Goal: Task Accomplishment & Management: Manage account settings

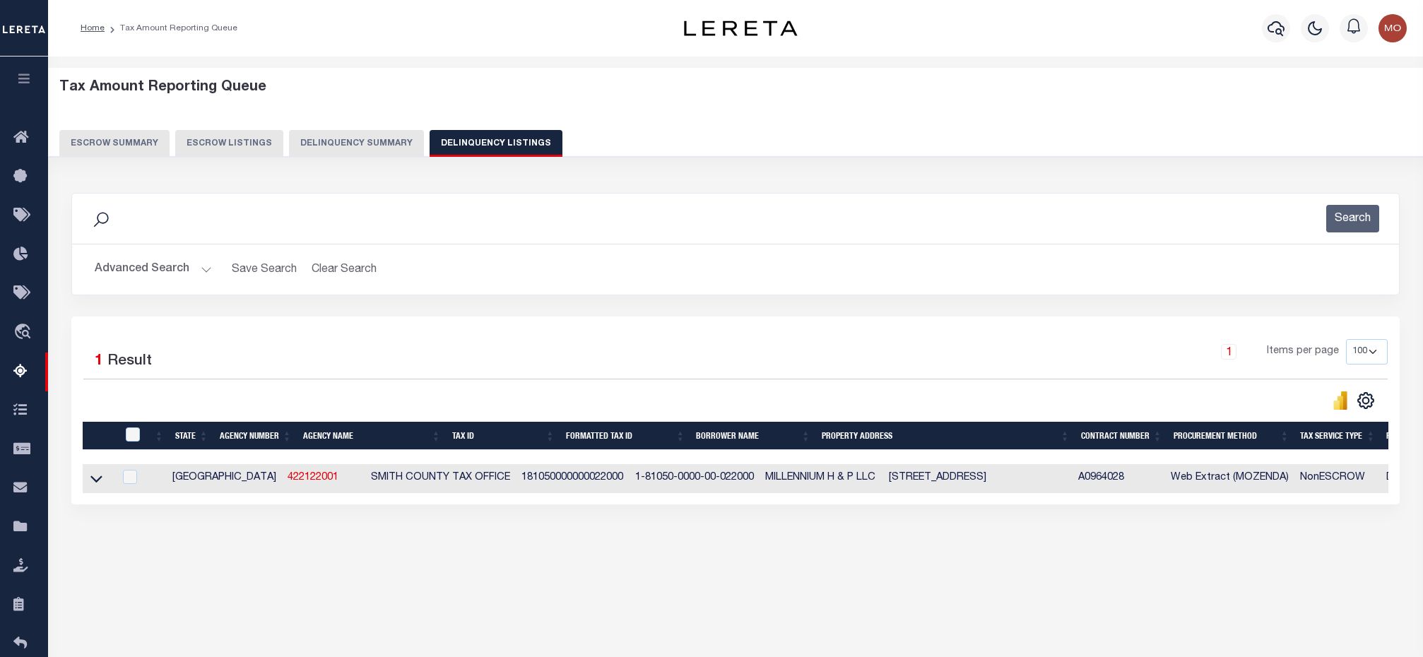
select select "[GEOGRAPHIC_DATA]"
select select "100"
click at [199, 271] on button "Advanced Search" at bounding box center [153, 270] width 117 height 28
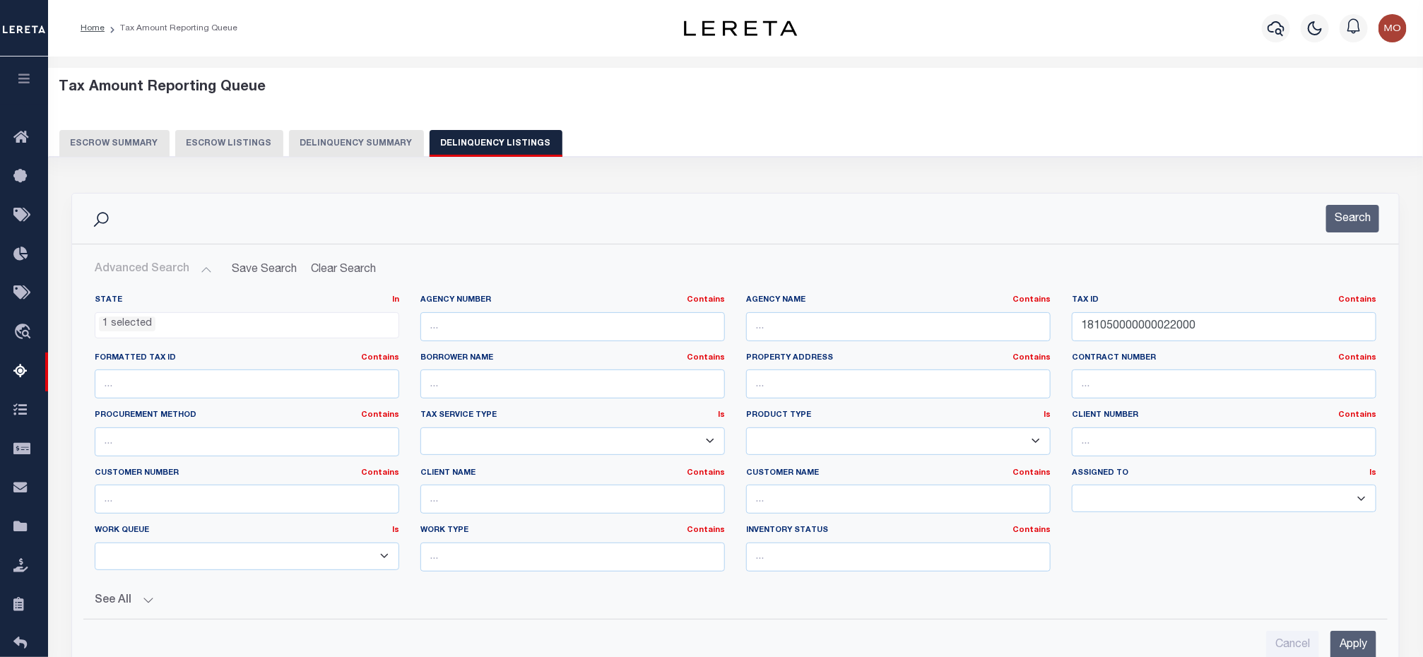
scroll to position [556, 0]
paste input "36509"
drag, startPoint x: 1210, startPoint y: 329, endPoint x: 996, endPoint y: 334, distance: 214.2
click at [1001, 334] on div "State In In AK AL AR AZ CA CO CT DC DE FL GA GU HI IA ID IL IN KS KY LA MA MD M…" at bounding box center [735, 439] width 1303 height 288
type input "136509"
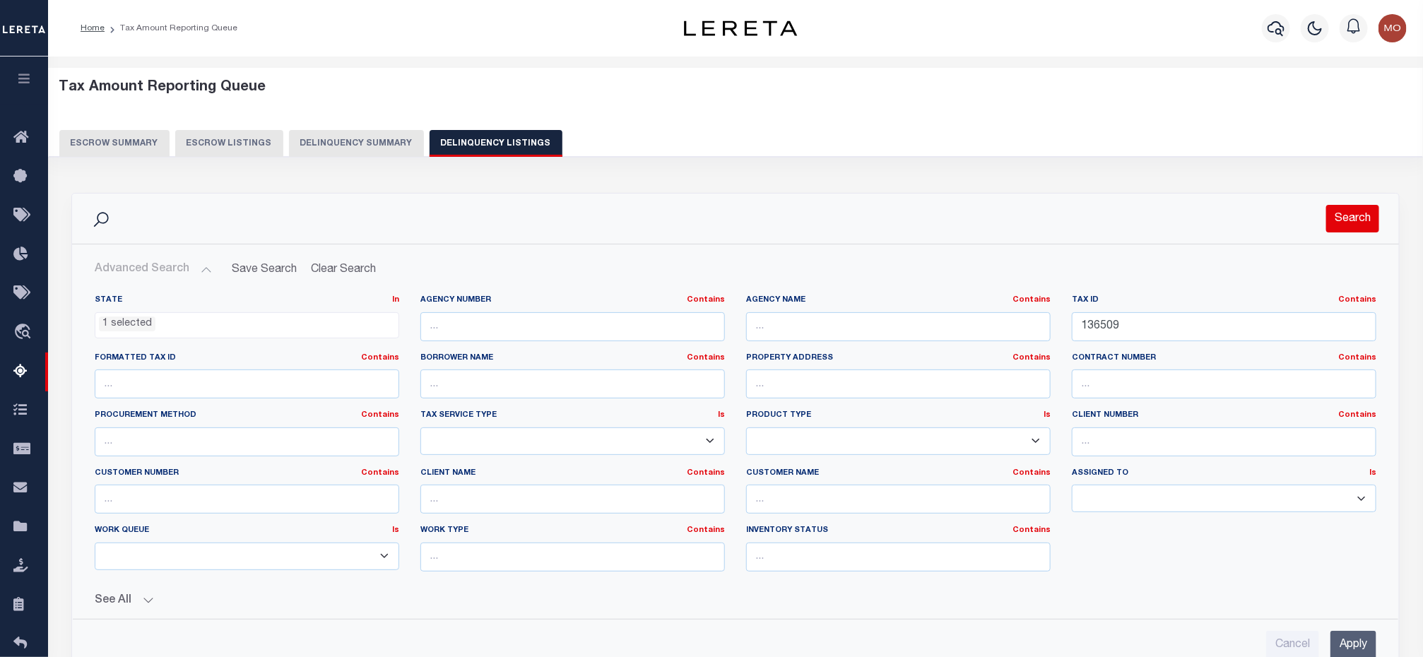
click at [1348, 228] on button "Search" at bounding box center [1352, 219] width 53 height 28
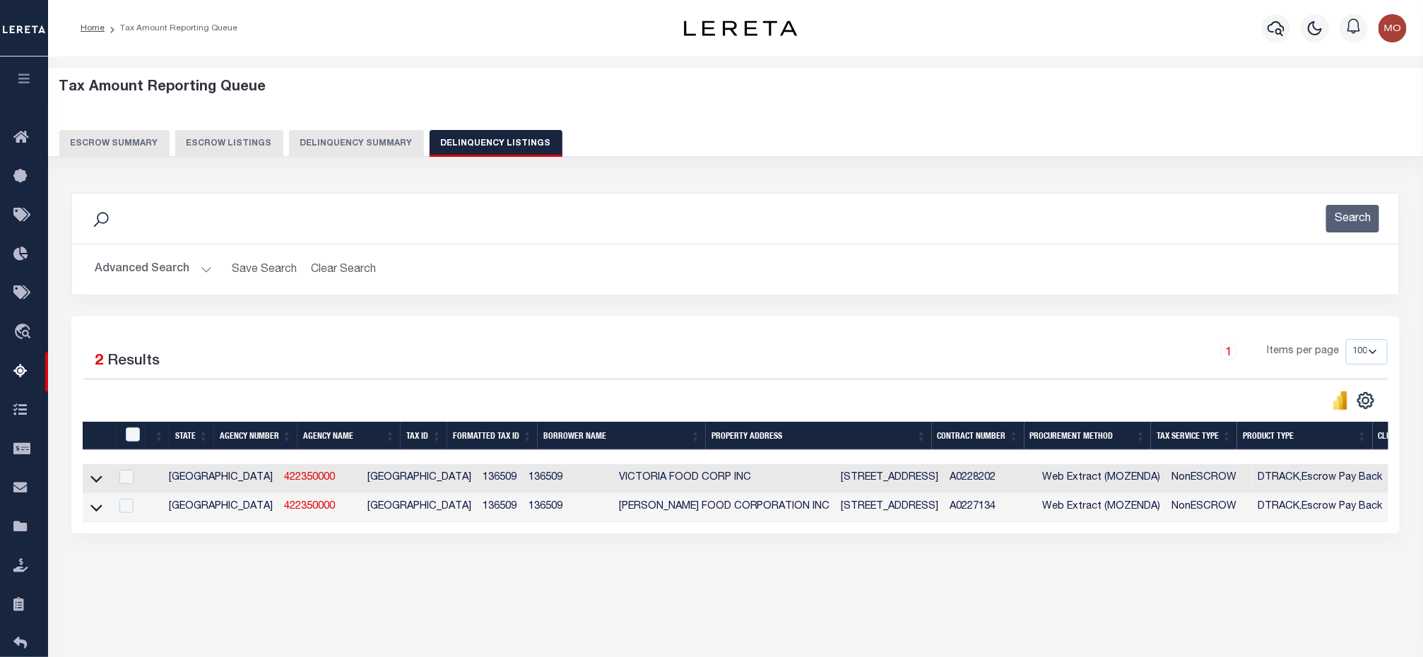
scroll to position [92, 0]
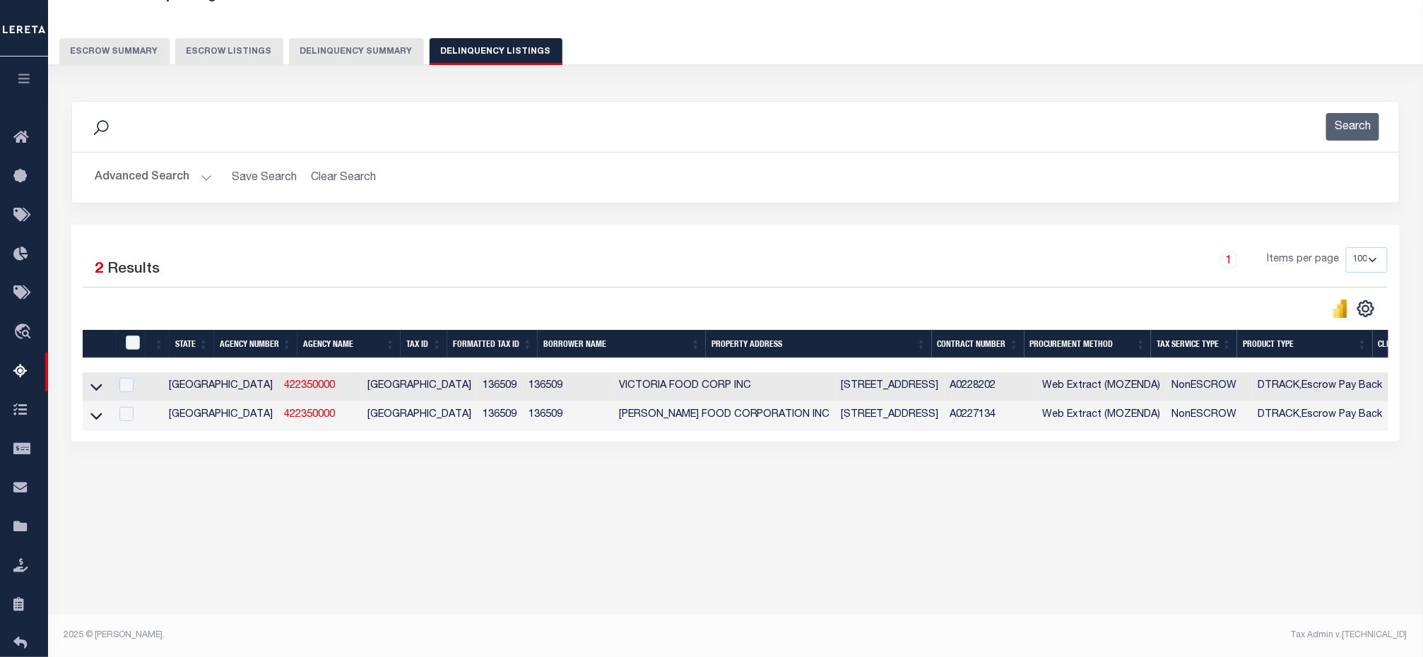
drag, startPoint x: 100, startPoint y: 393, endPoint x: 413, endPoint y: 418, distance: 314.1
click at [100, 391] on icon at bounding box center [96, 387] width 12 height 7
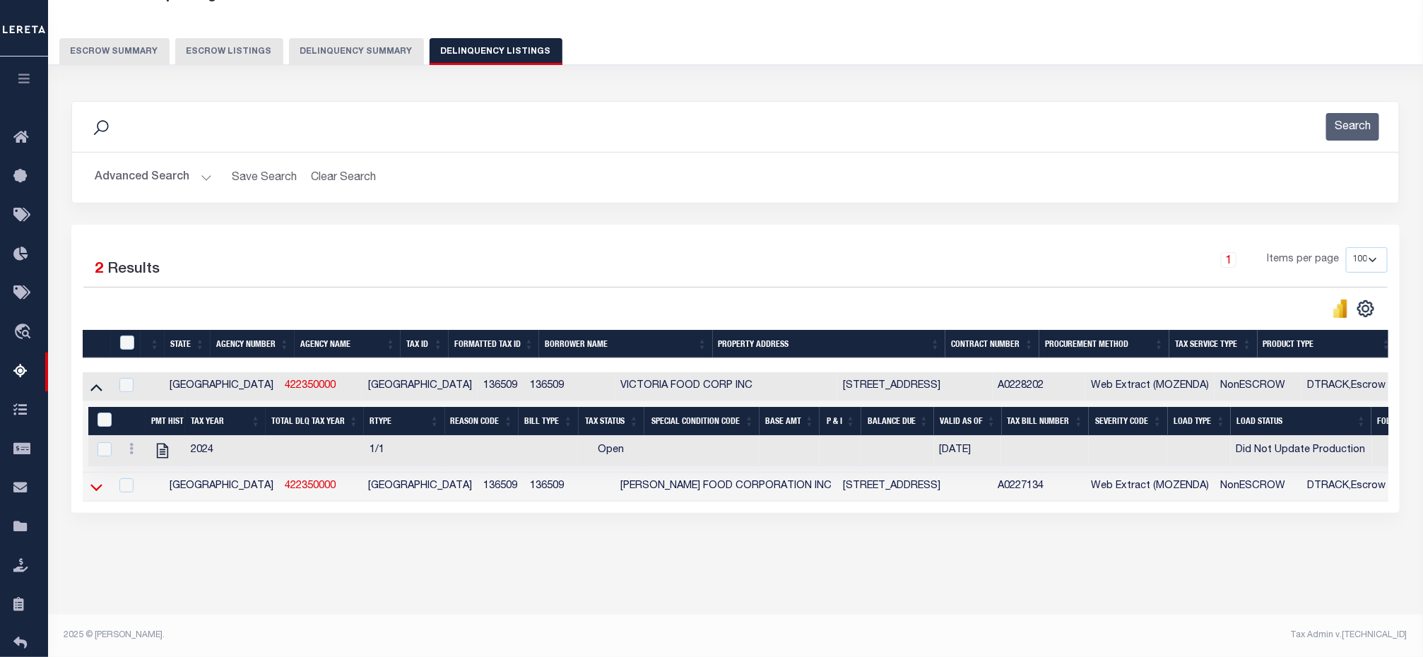
click at [94, 495] on icon at bounding box center [96, 487] width 12 height 15
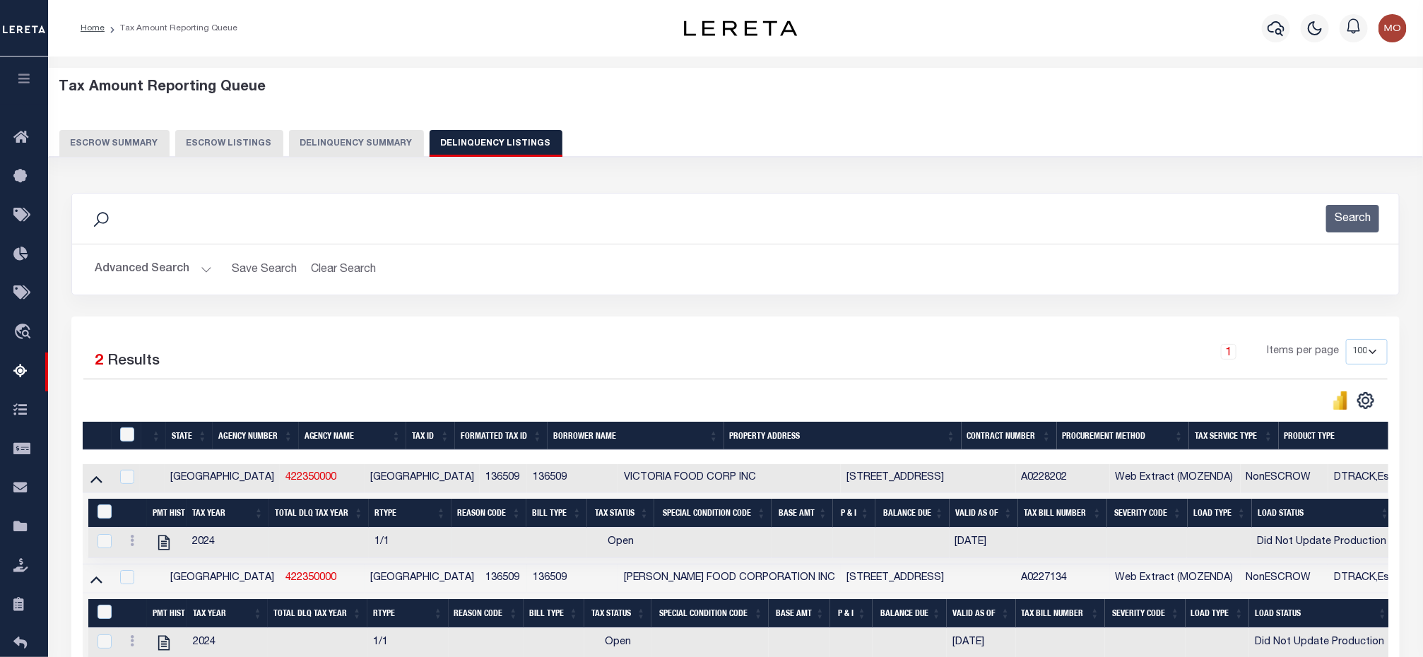
scroll to position [164, 0]
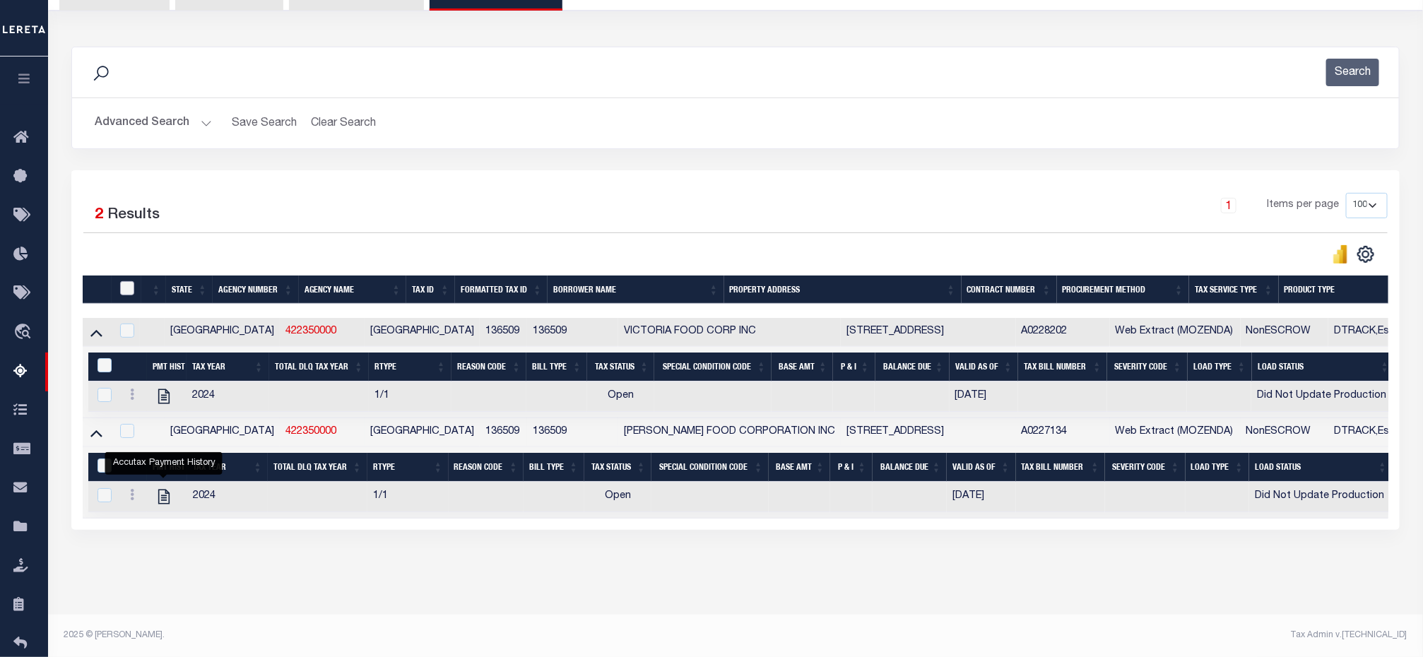
click at [129, 281] on input "checkbox" at bounding box center [127, 288] width 14 height 14
checkbox input "true"
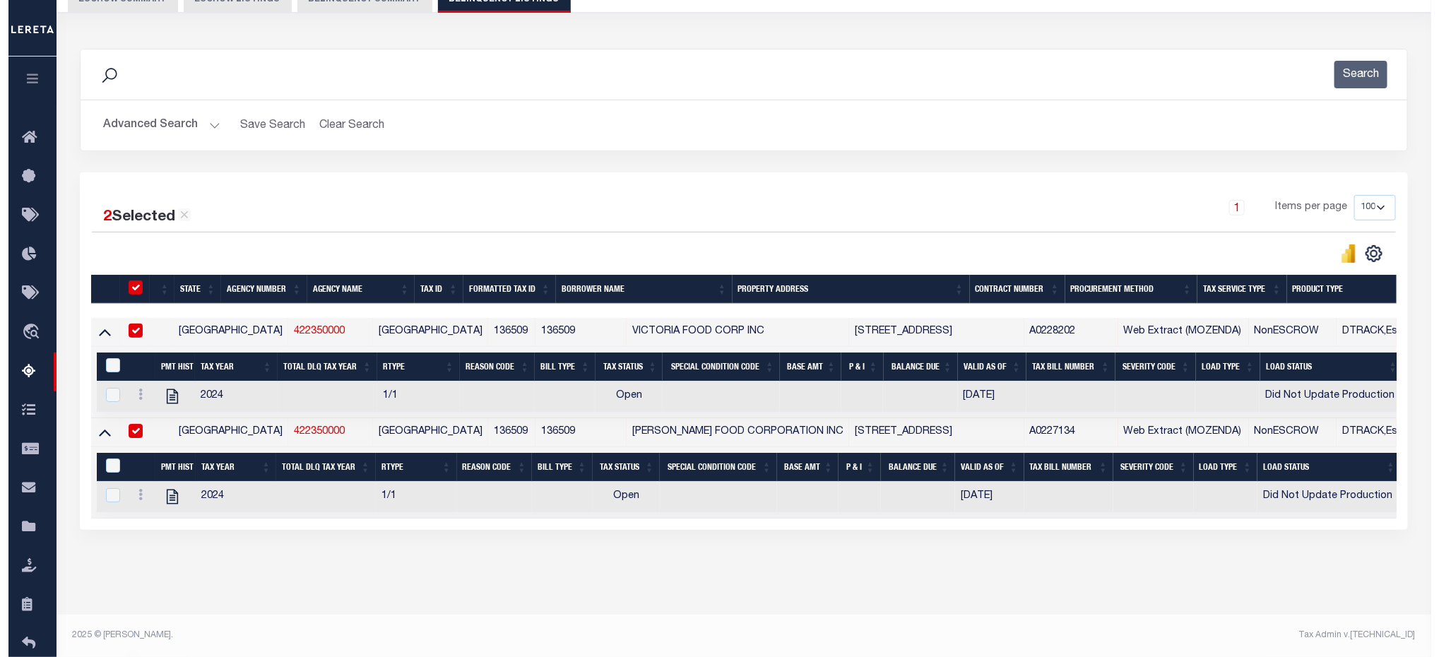
scroll to position [160, 0]
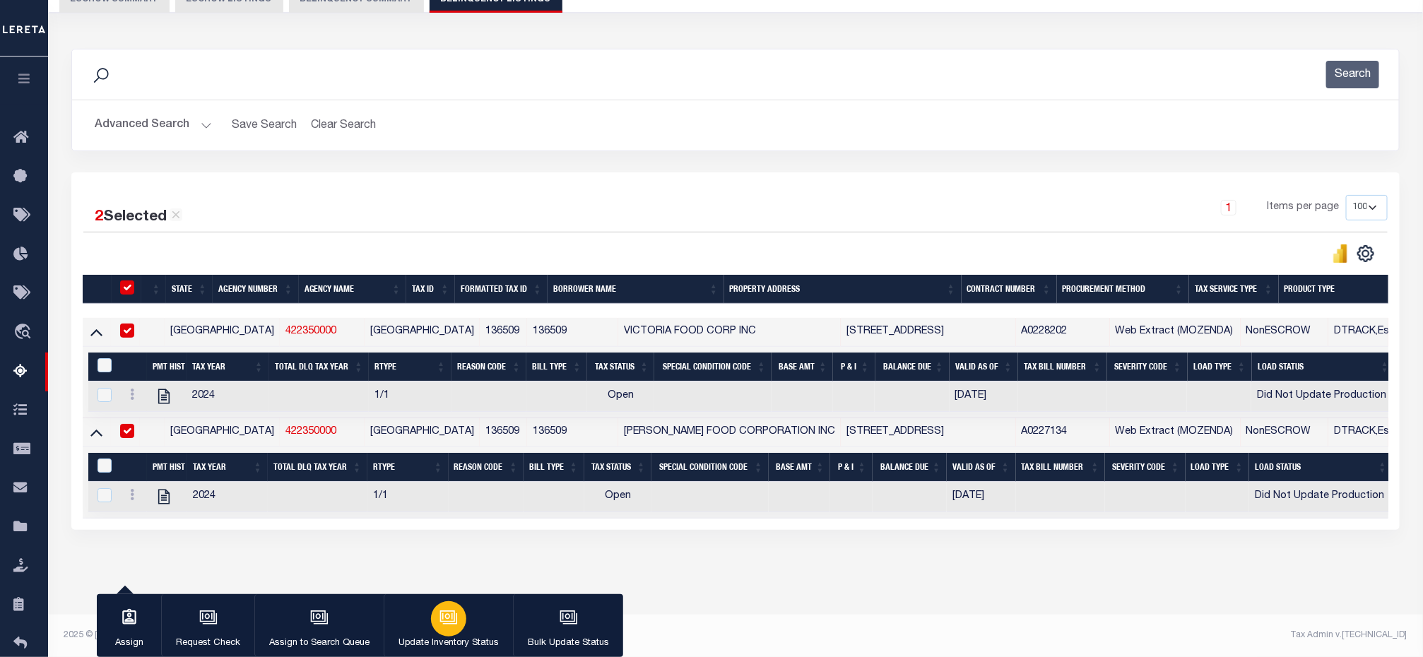
click at [432, 609] on div "button" at bounding box center [448, 618] width 35 height 35
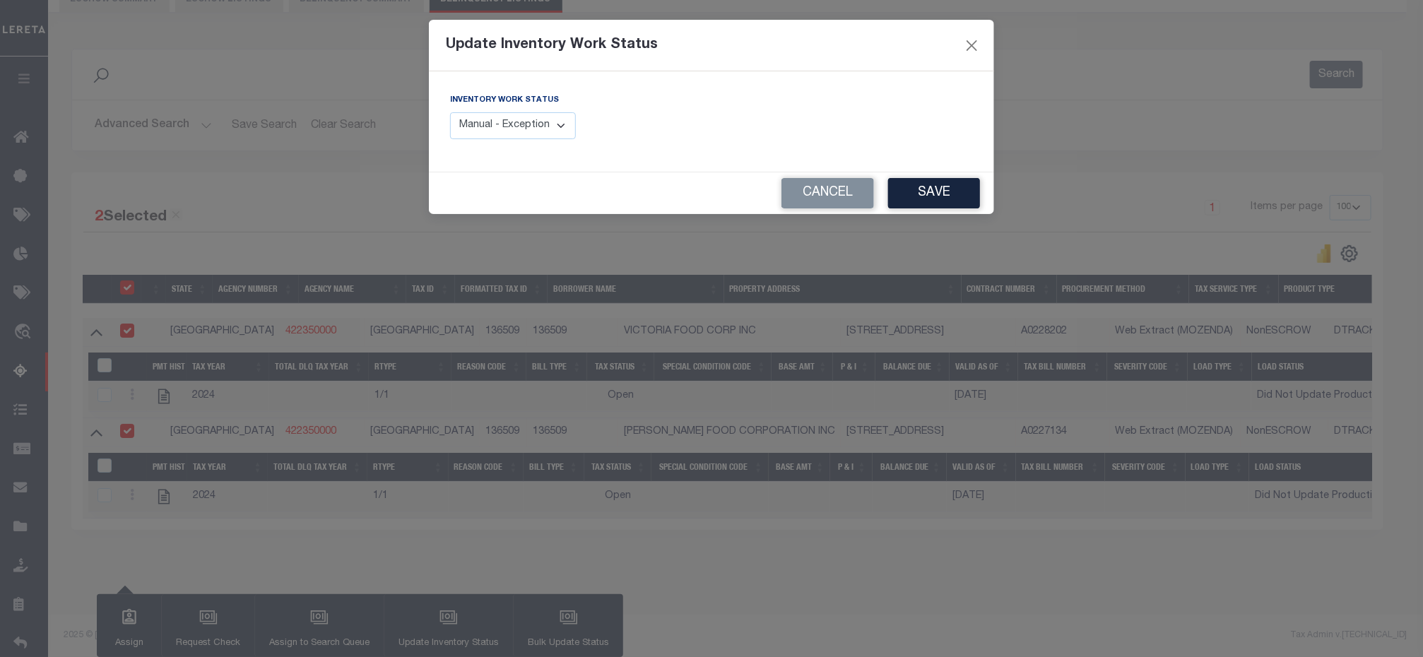
drag, startPoint x: 541, startPoint y: 139, endPoint x: 547, endPoint y: 130, distance: 10.6
click at [541, 139] on select "Manual - Exception Pended - Awaiting Search Late Add Exception Completed" at bounding box center [513, 126] width 126 height 28
drag, startPoint x: 547, startPoint y: 130, endPoint x: 1047, endPoint y: 47, distance: 507.1
click at [547, 130] on select "Manual - Exception Pended - Awaiting Search Late Add Exception Completed" at bounding box center [513, 126] width 126 height 28
click at [505, 132] on select "Manual - Exception Pended - Awaiting Search Late Add Exception Completed" at bounding box center [513, 126] width 126 height 28
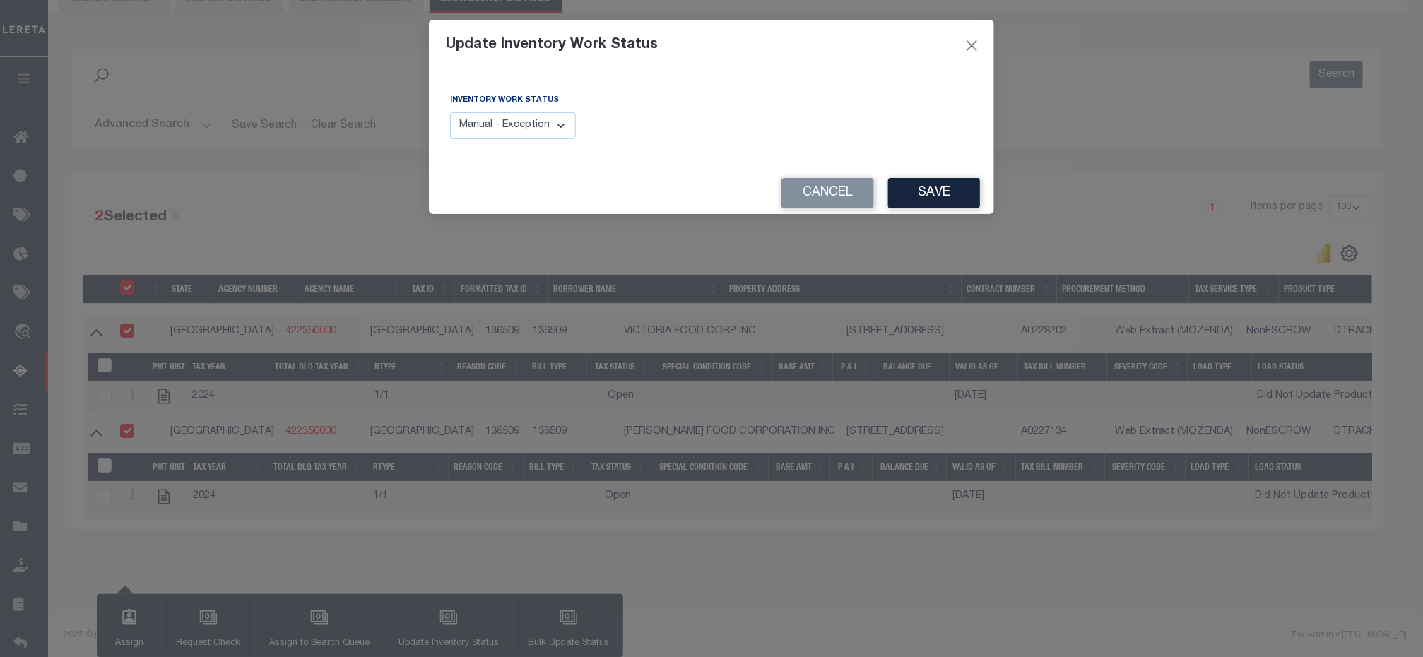
drag, startPoint x: 545, startPoint y: 129, endPoint x: 167, endPoint y: 3, distance: 398.0
click at [545, 129] on select "Manual - Exception Pended - Awaiting Search Late Add Exception Completed" at bounding box center [513, 126] width 126 height 28
drag, startPoint x: 511, startPoint y: 134, endPoint x: 498, endPoint y: 127, distance: 14.6
click at [511, 134] on select "Manual - Exception Pended - Awaiting Search Late Add Exception Completed" at bounding box center [513, 126] width 126 height 28
click at [498, 124] on select "Manual - Exception Pended - Awaiting Search Late Add Exception Completed" at bounding box center [513, 126] width 126 height 28
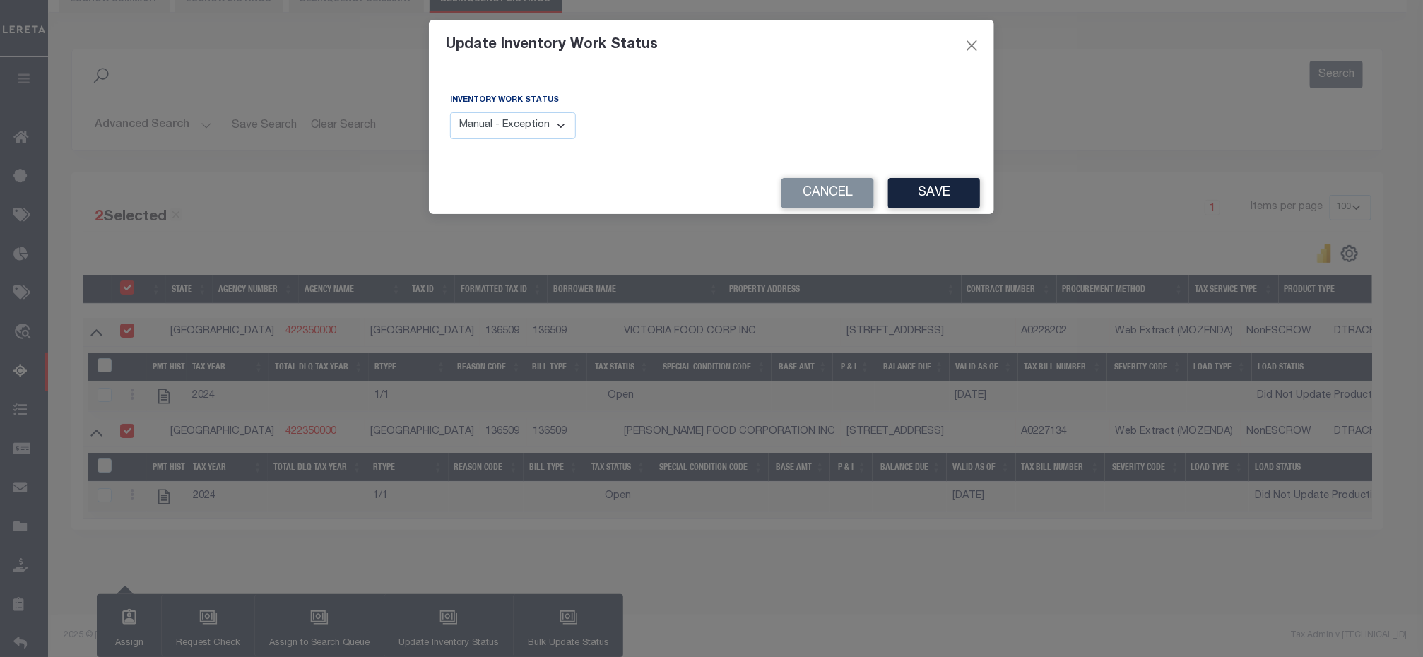
click at [498, 124] on select "Manual - Exception Pended - Awaiting Search Late Add Exception Completed" at bounding box center [513, 126] width 126 height 28
click at [537, 134] on select "Manual - Exception Pended - Awaiting Search Late Add Exception Completed" at bounding box center [513, 126] width 126 height 28
select select "4"
click at [459, 113] on select "Manual - Exception Pended - Awaiting Search Late Add Exception Completed" at bounding box center [522, 126] width 126 height 28
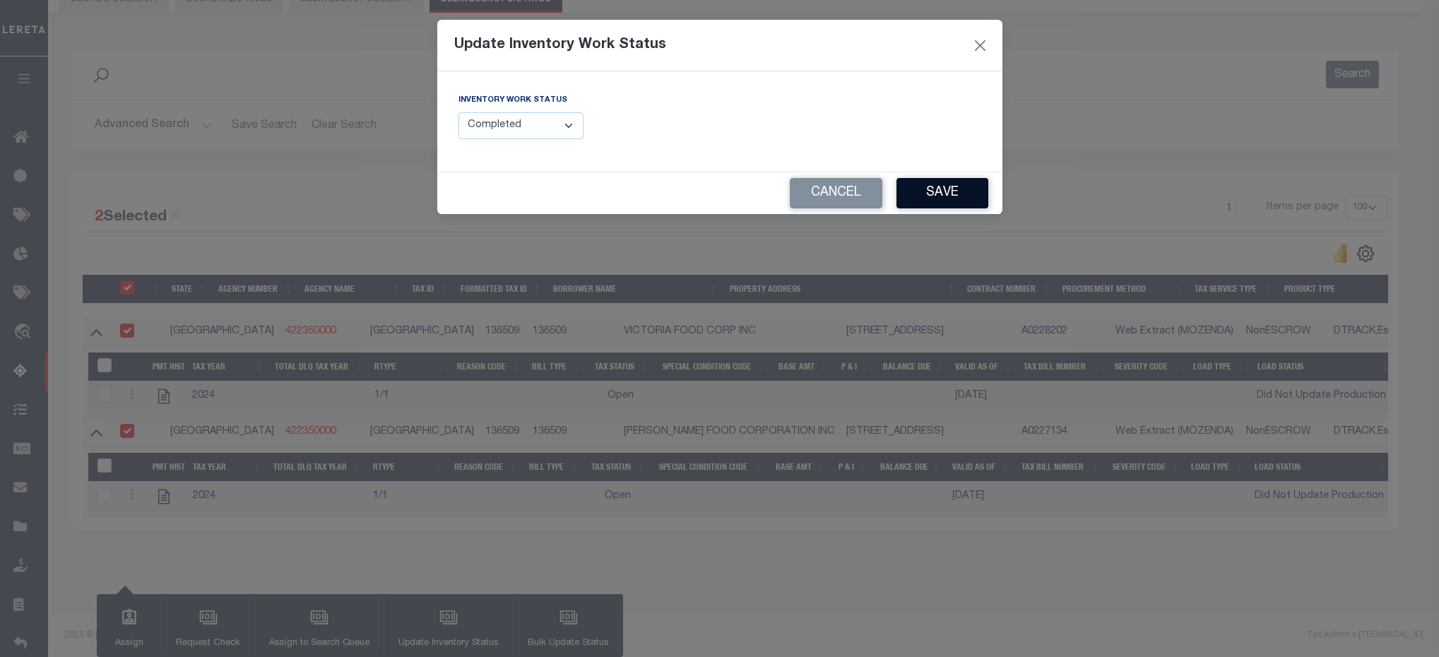
click at [929, 197] on button "Save" at bounding box center [943, 193] width 92 height 30
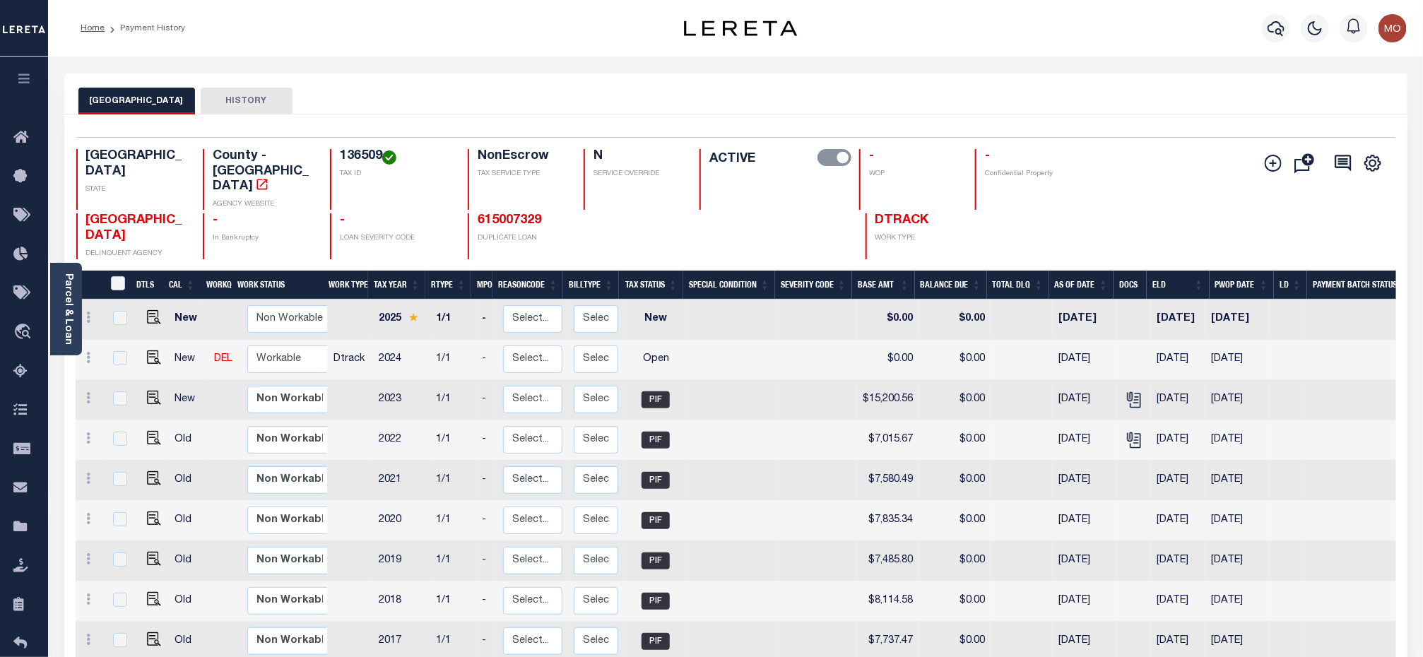
drag, startPoint x: 70, startPoint y: 334, endPoint x: 244, endPoint y: 151, distance: 251.9
click at [70, 334] on link "Parcel & Loan" at bounding box center [68, 308] width 10 height 71
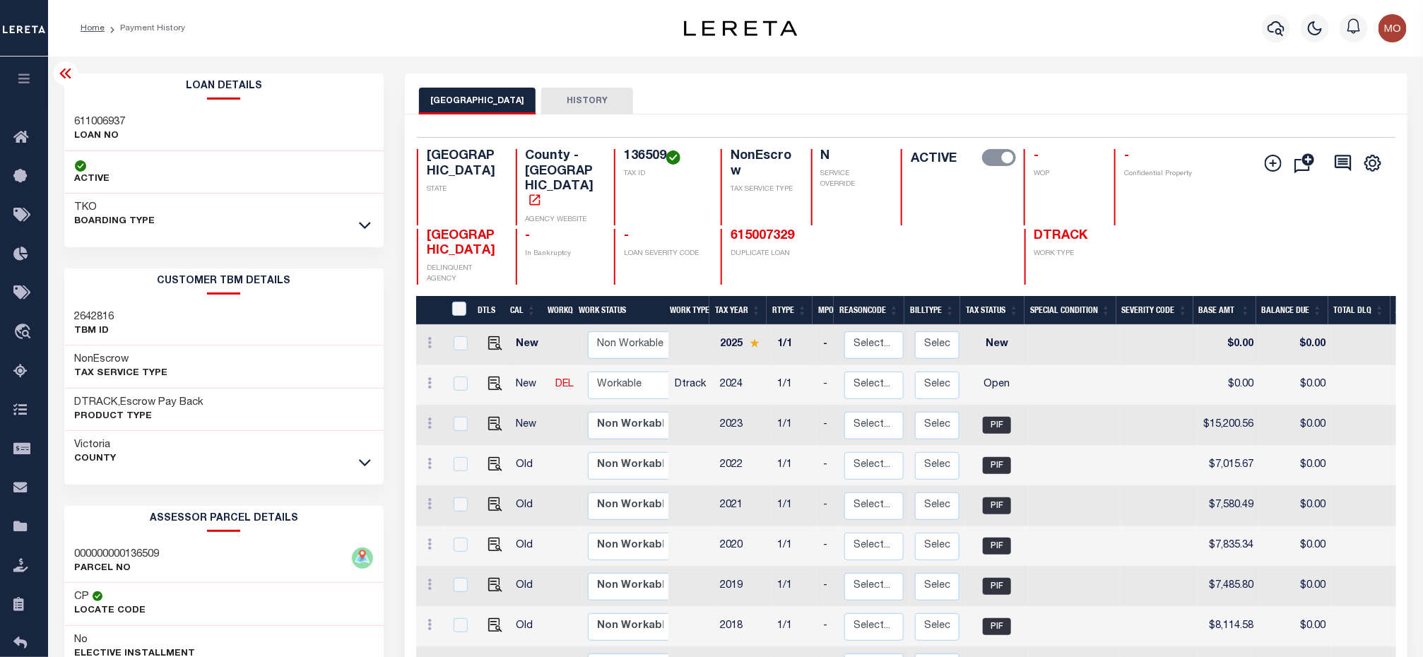
click at [100, 126] on h3 "611006937" at bounding box center [100, 122] width 51 height 14
copy h3 "611006937"
click at [662, 155] on h4 "136509" at bounding box center [664, 157] width 80 height 16
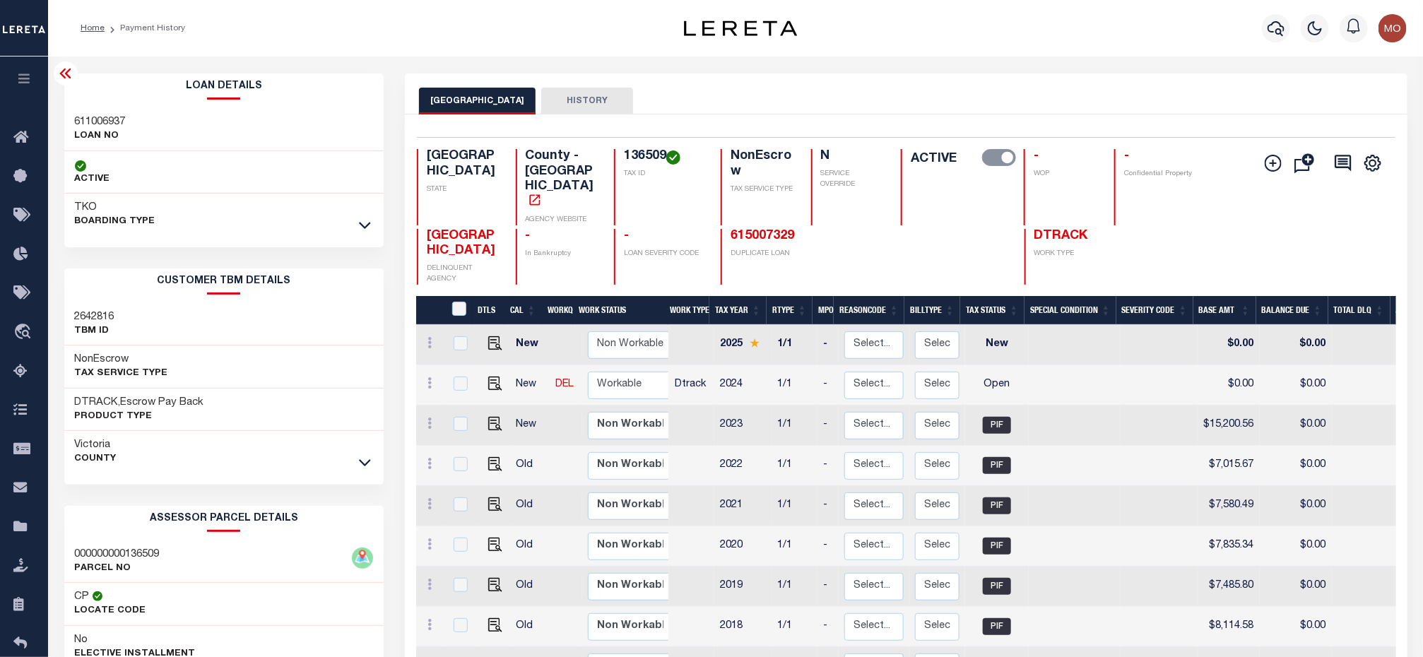
copy h4 "136509"
click at [488, 377] on img "" at bounding box center [495, 384] width 14 height 14
checkbox input "true"
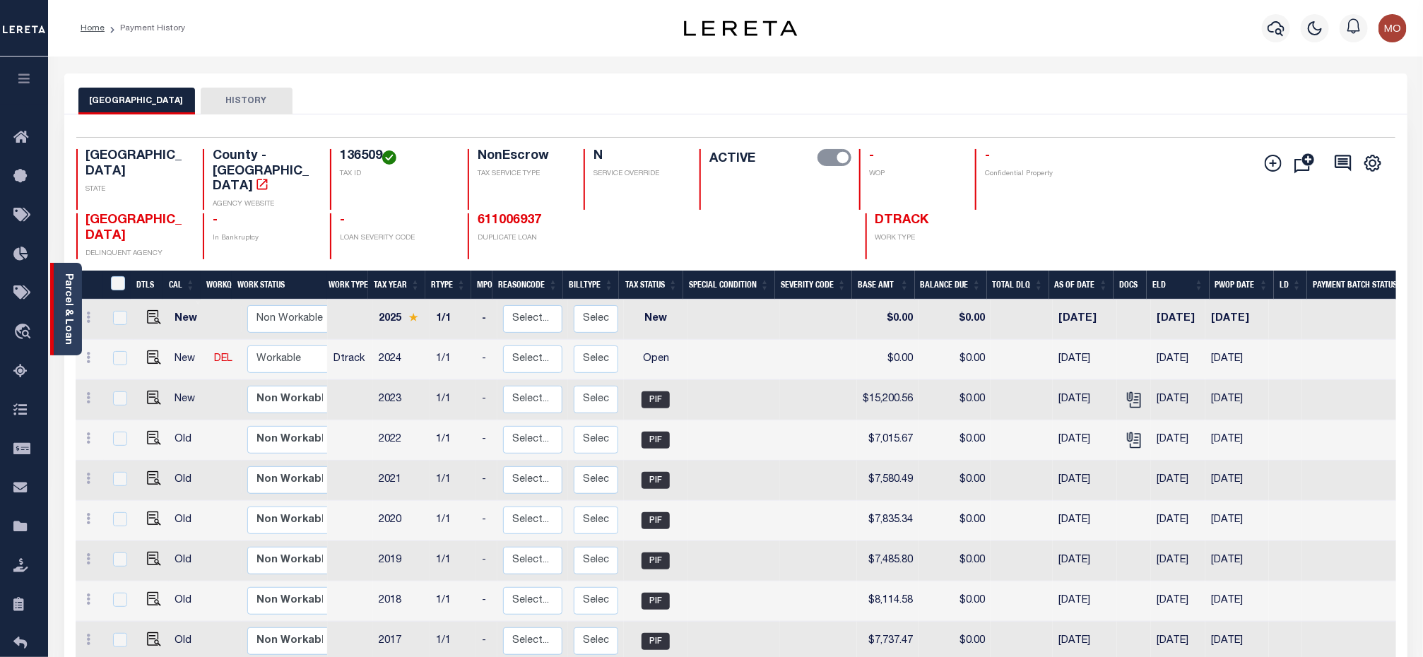
click at [73, 302] on link "Parcel & Loan" at bounding box center [68, 308] width 10 height 71
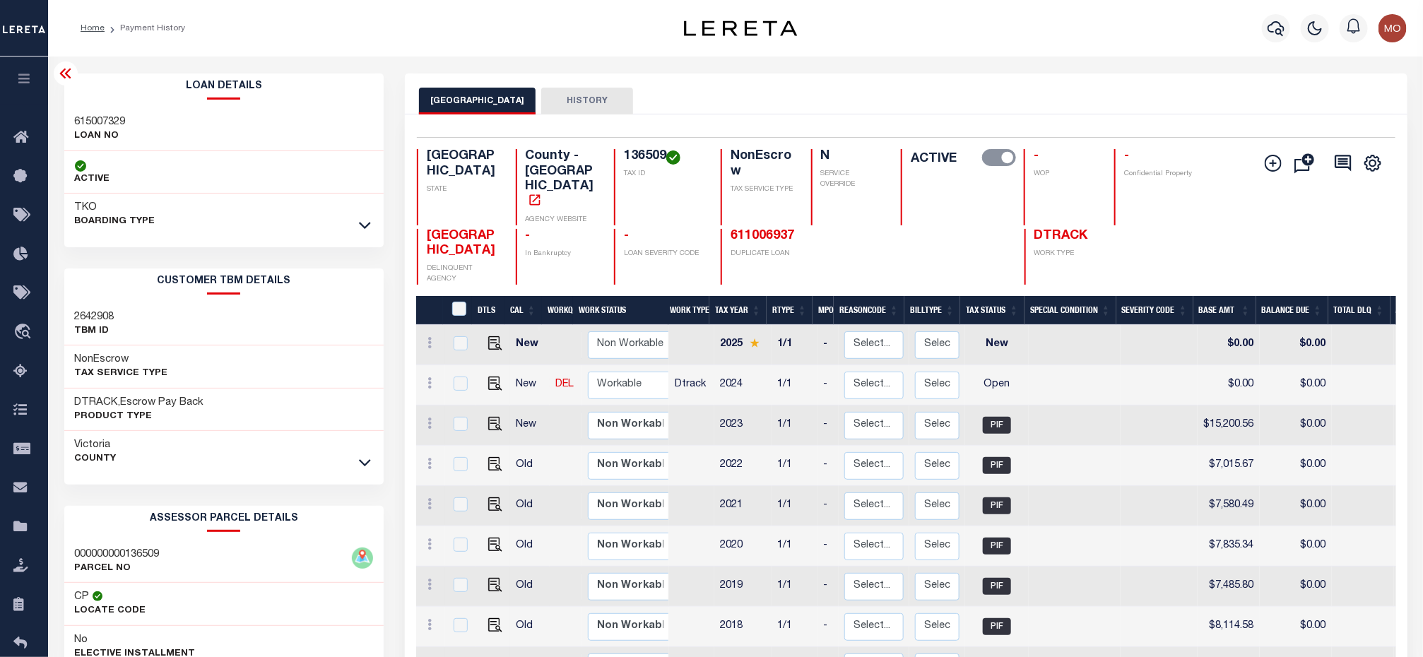
click at [110, 119] on h3 "615007329" at bounding box center [100, 122] width 51 height 14
copy h3 "615007329"
click at [647, 155] on h4 "136509" at bounding box center [664, 157] width 80 height 16
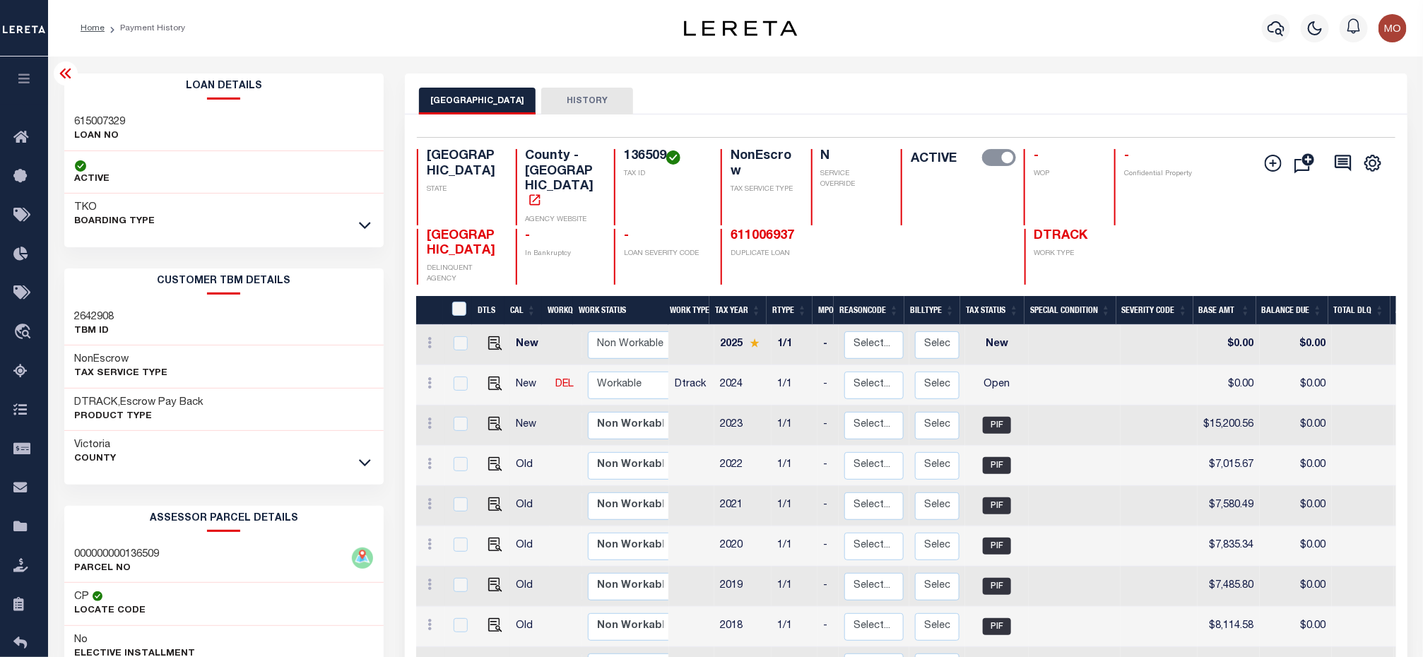
copy h4 "136509"
click at [496, 377] on img "" at bounding box center [495, 384] width 14 height 14
checkbox input "true"
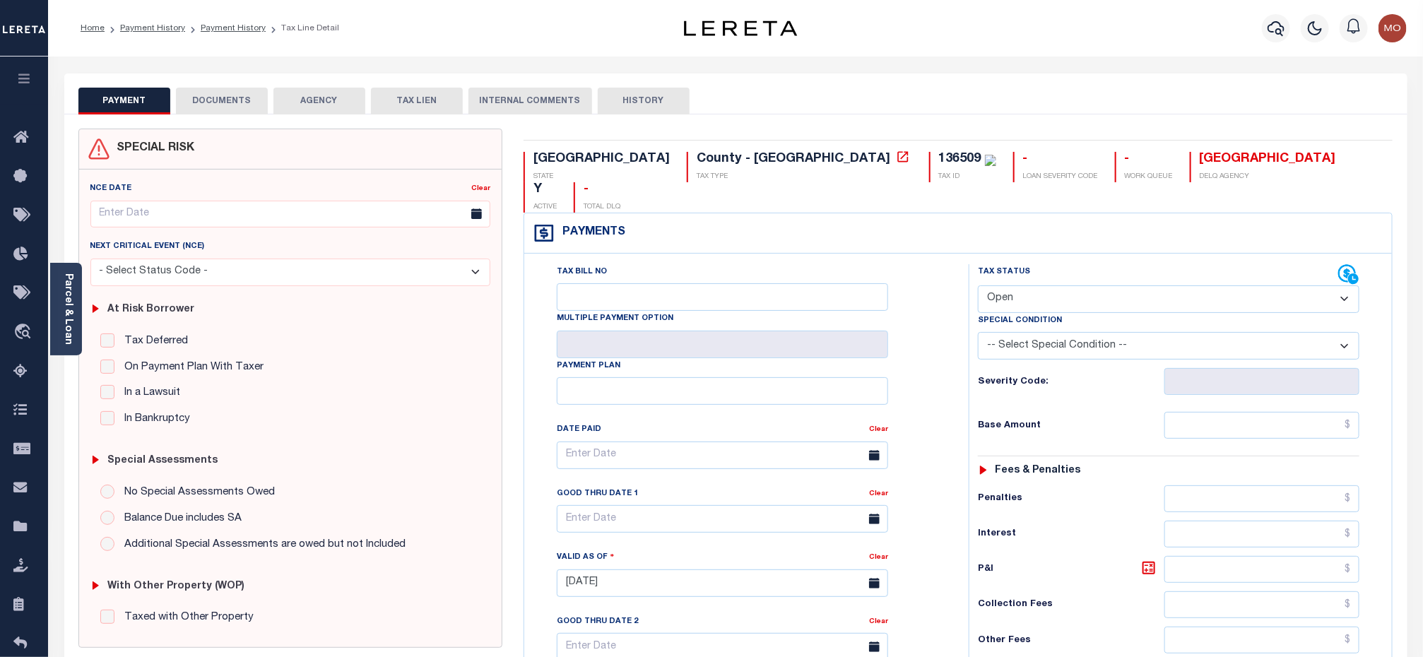
drag, startPoint x: 61, startPoint y: 291, endPoint x: 54, endPoint y: 250, distance: 41.7
click at [63, 291] on link "Parcel & Loan" at bounding box center [68, 308] width 10 height 71
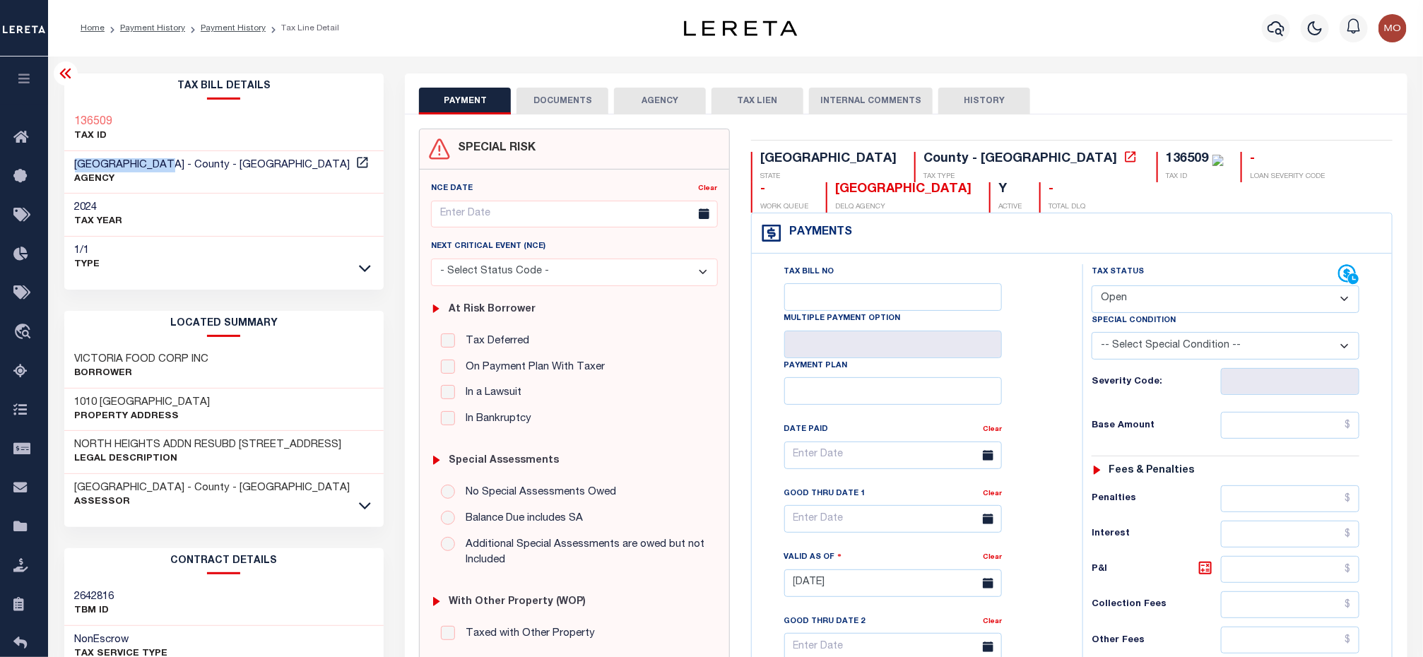
drag, startPoint x: 73, startPoint y: 159, endPoint x: 167, endPoint y: 159, distance: 94.7
click at [167, 159] on div "VICTORIA COUNTY - County - TX AGENCY" at bounding box center [224, 172] width 320 height 43
copy span "[GEOGRAPHIC_DATA]"
click at [1148, 285] on div "Tax Status Status" at bounding box center [1215, 274] width 247 height 21
click at [1147, 297] on select "- Select Status Code - Open Due/Unpaid Paid Incomplete No Tax Due Internal Refu…" at bounding box center [1226, 299] width 268 height 28
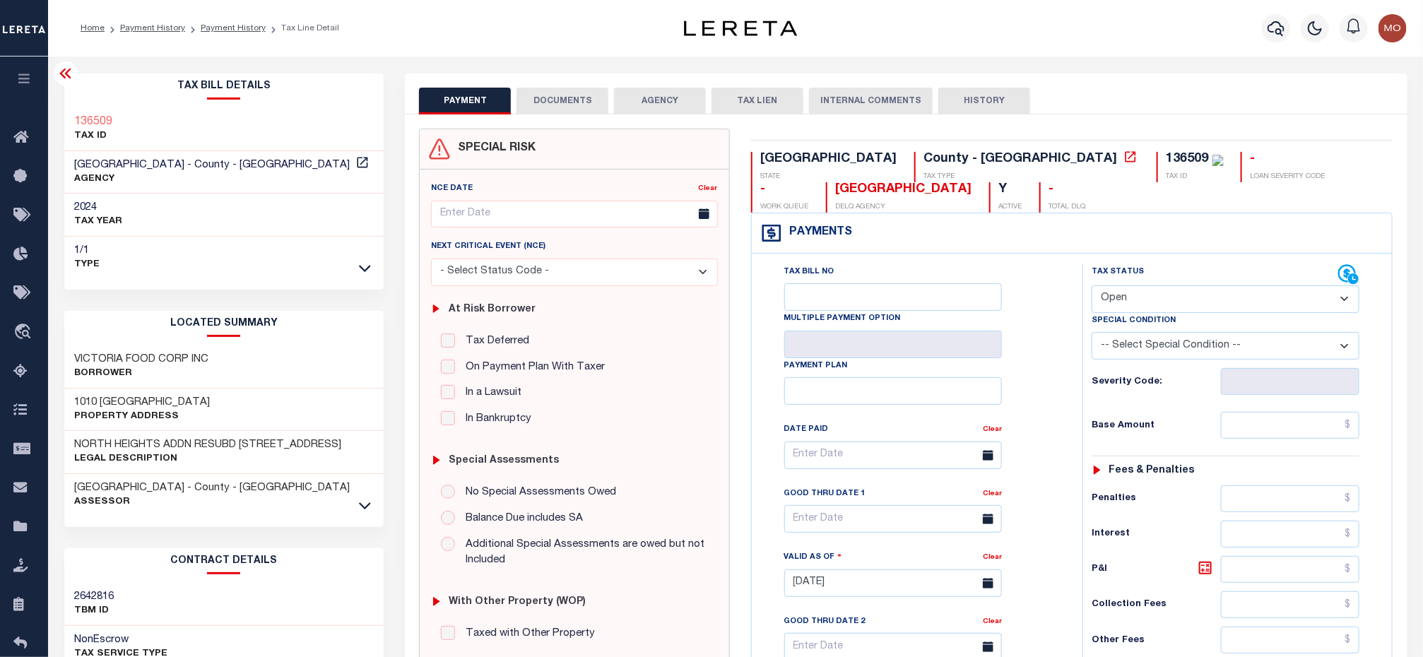
select select "PYD"
click at [1092, 287] on select "- Select Status Code - Open Due/Unpaid Paid Incomplete No Tax Due Internal Refu…" at bounding box center [1226, 299] width 268 height 28
type input "[DATE]"
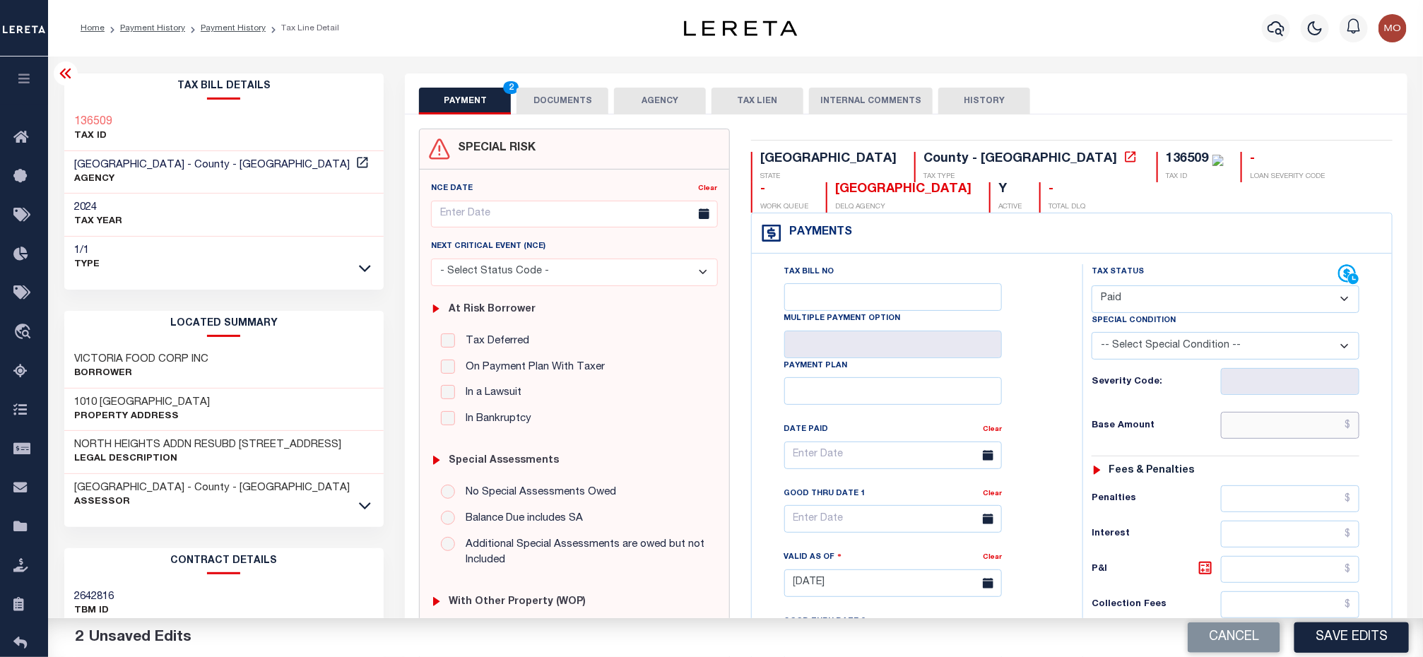
click at [1247, 423] on input "text" at bounding box center [1290, 425] width 139 height 27
paste input "16,441.41"
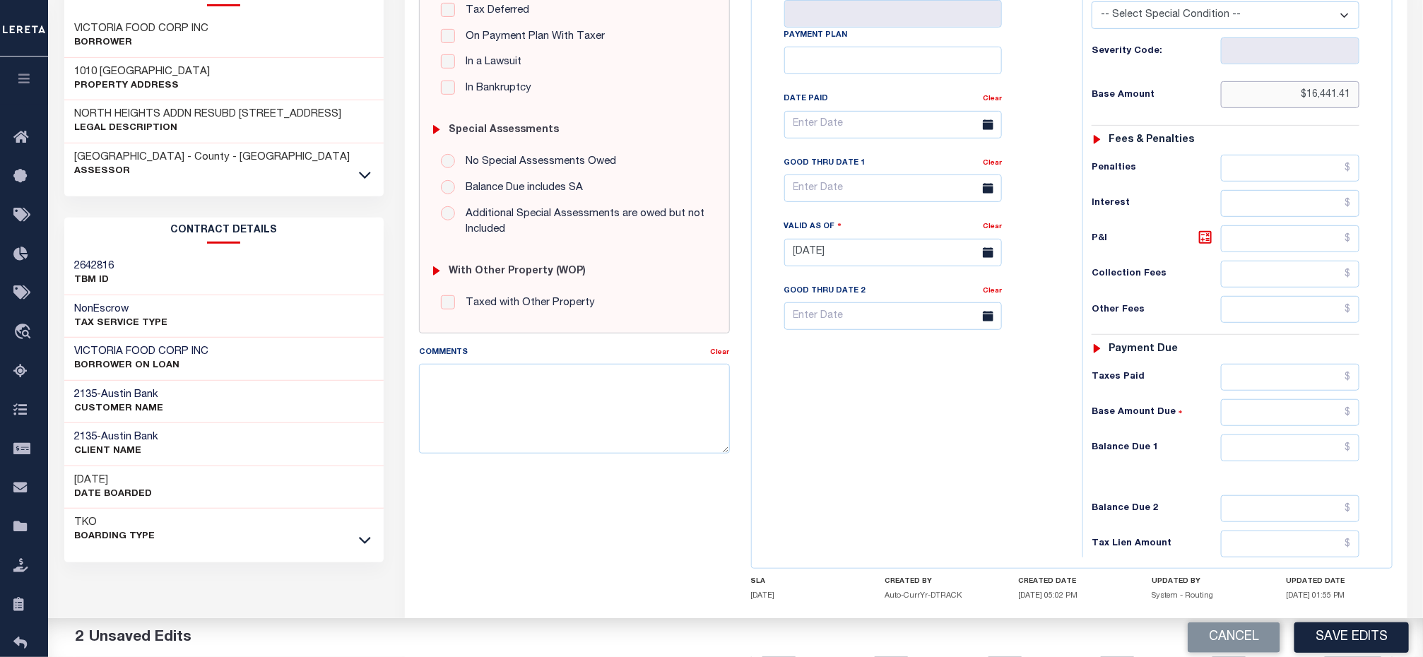
scroll to position [424, 0]
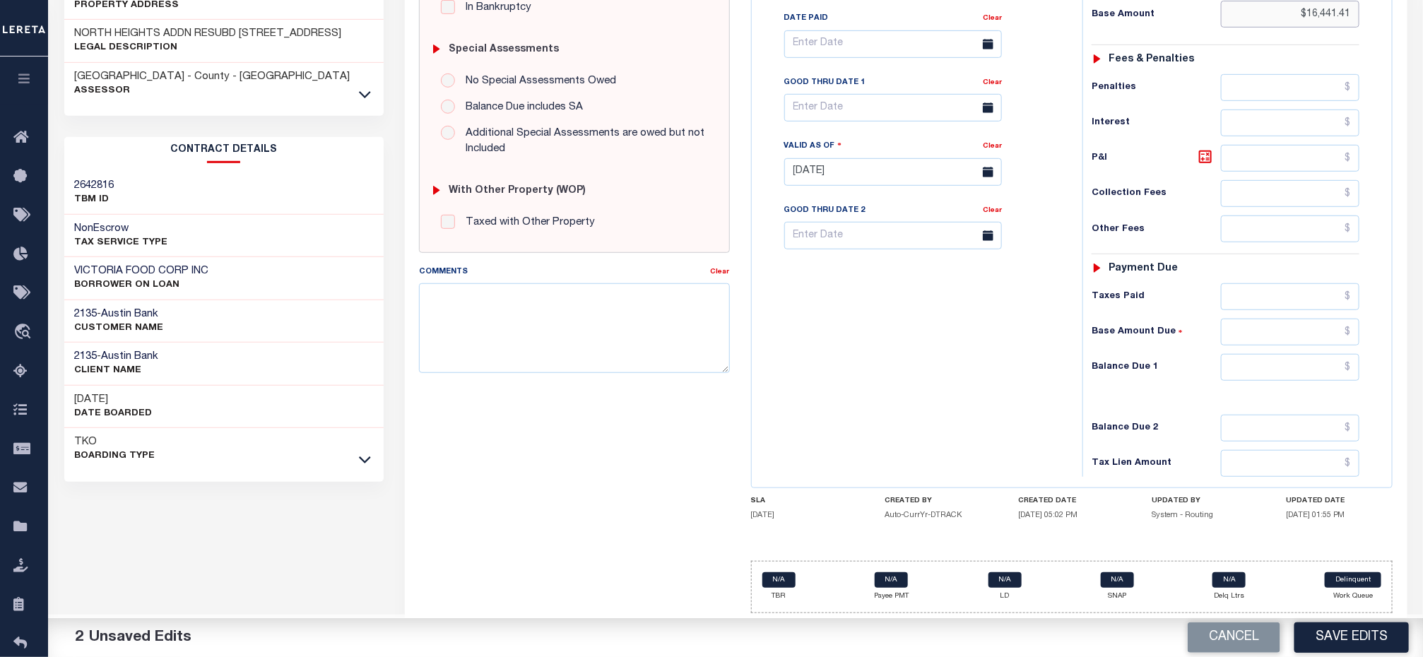
type input "$16,441.41"
click at [1262, 363] on input "text" at bounding box center [1290, 367] width 139 height 27
type input "$0.00"
drag, startPoint x: 938, startPoint y: 406, endPoint x: 825, endPoint y: 458, distance: 124.6
click at [918, 416] on div "Tax Bill No Multiple Payment Option Payment Plan Clear" at bounding box center [913, 165] width 317 height 624
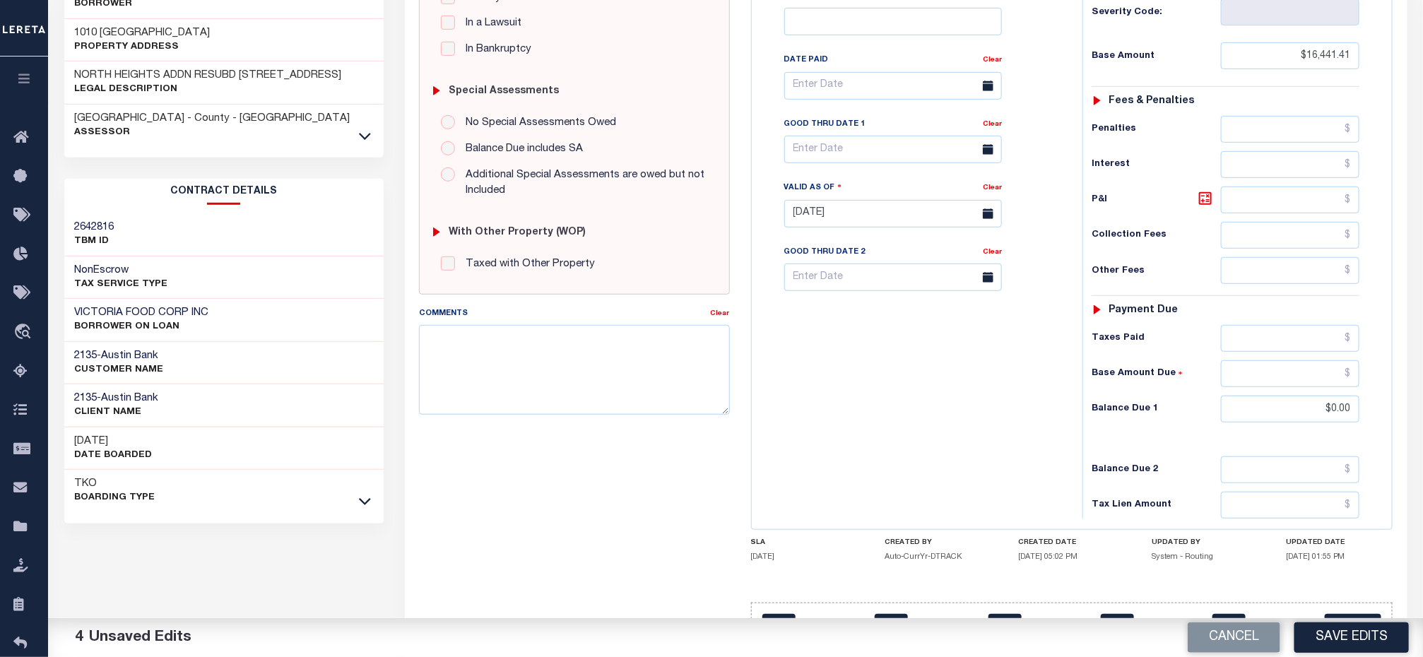
scroll to position [0, 0]
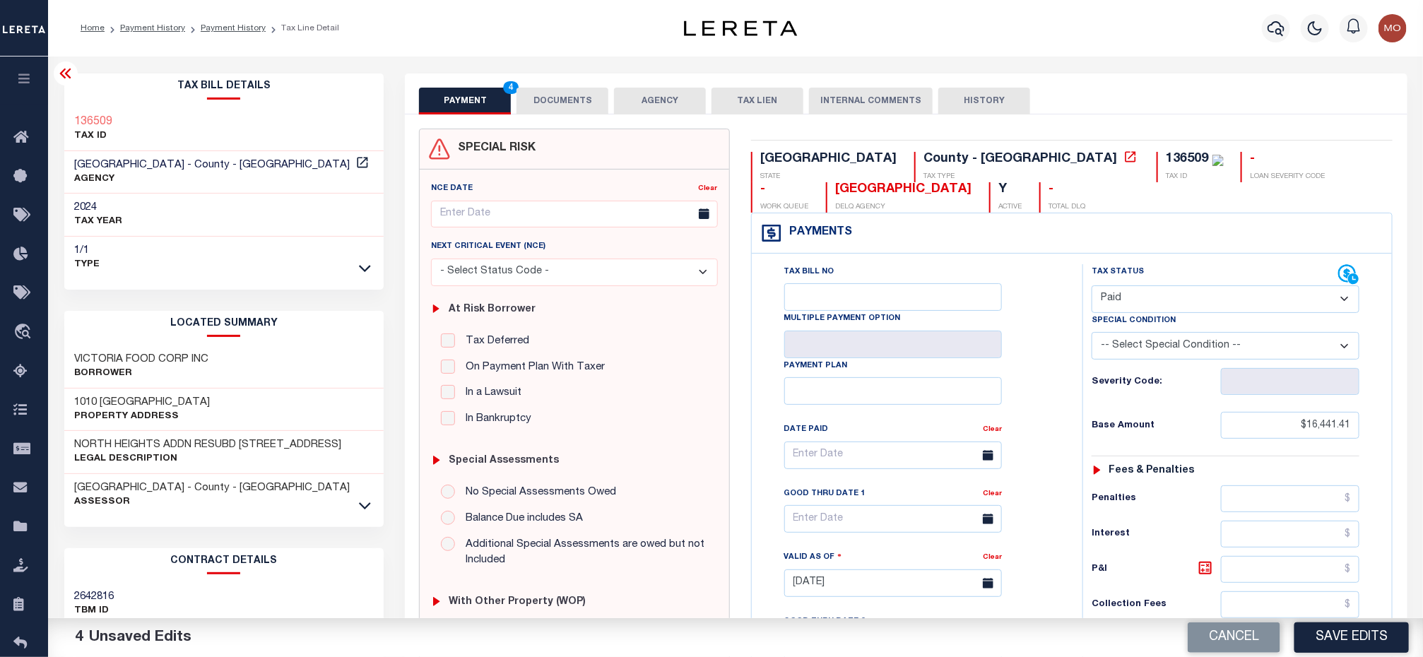
click at [548, 77] on div "PAYMENT 4 DOCUMENTS AGENCY DELINQUENT PAYEE TAX LIEN" at bounding box center [906, 93] width 1002 height 41
click at [545, 92] on button "DOCUMENTS" at bounding box center [563, 101] width 92 height 27
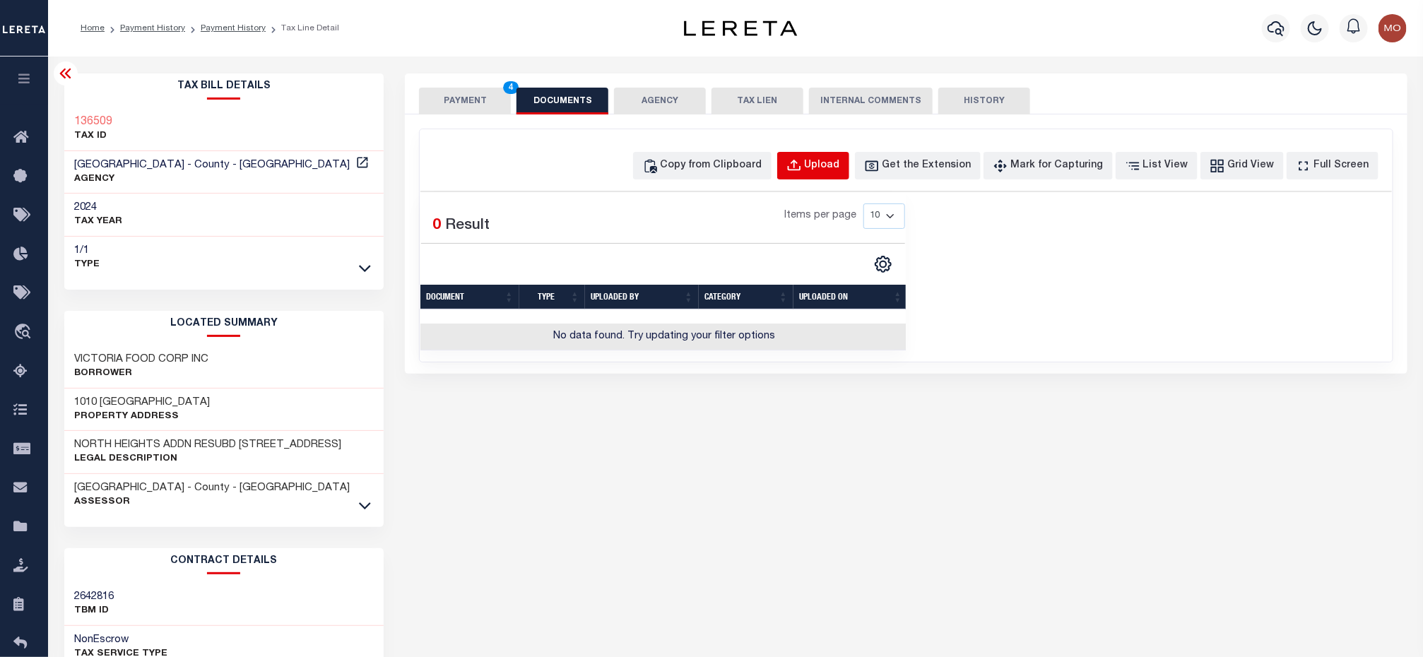
click at [836, 166] on div "Upload" at bounding box center [822, 166] width 35 height 16
select select "POP"
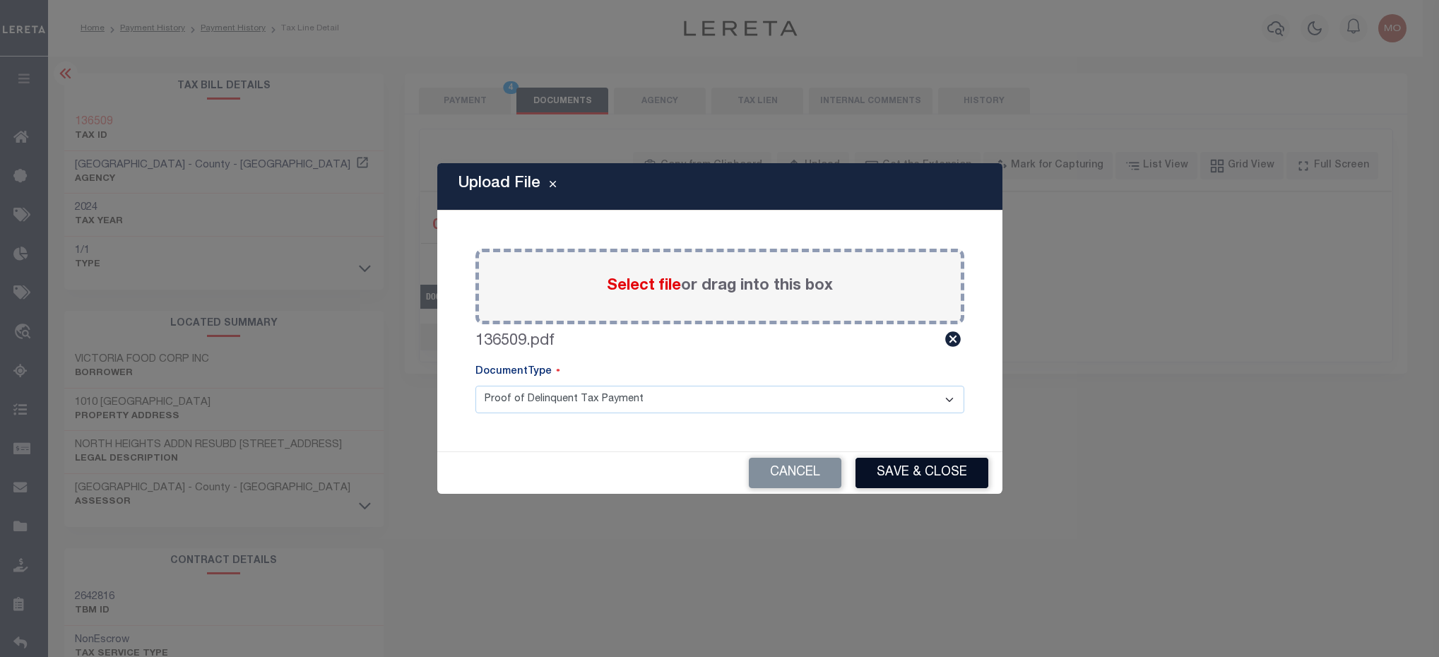
click at [891, 476] on button "Save & Close" at bounding box center [922, 473] width 133 height 30
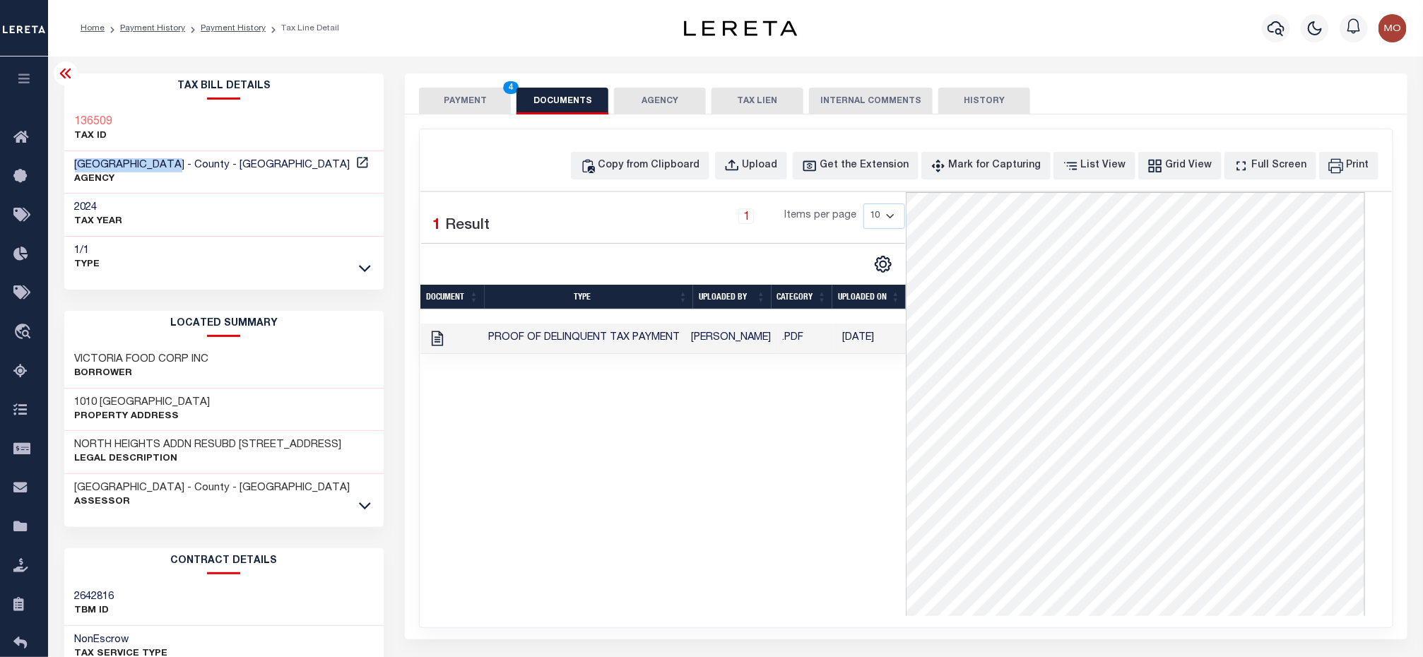
drag, startPoint x: 68, startPoint y: 163, endPoint x: 172, endPoint y: 163, distance: 104.6
click at [172, 163] on div "VICTORIA COUNTY - County - TX AGENCY" at bounding box center [224, 172] width 320 height 43
copy span "[GEOGRAPHIC_DATA]"
click at [471, 100] on button "PAYMENT 4" at bounding box center [465, 101] width 92 height 27
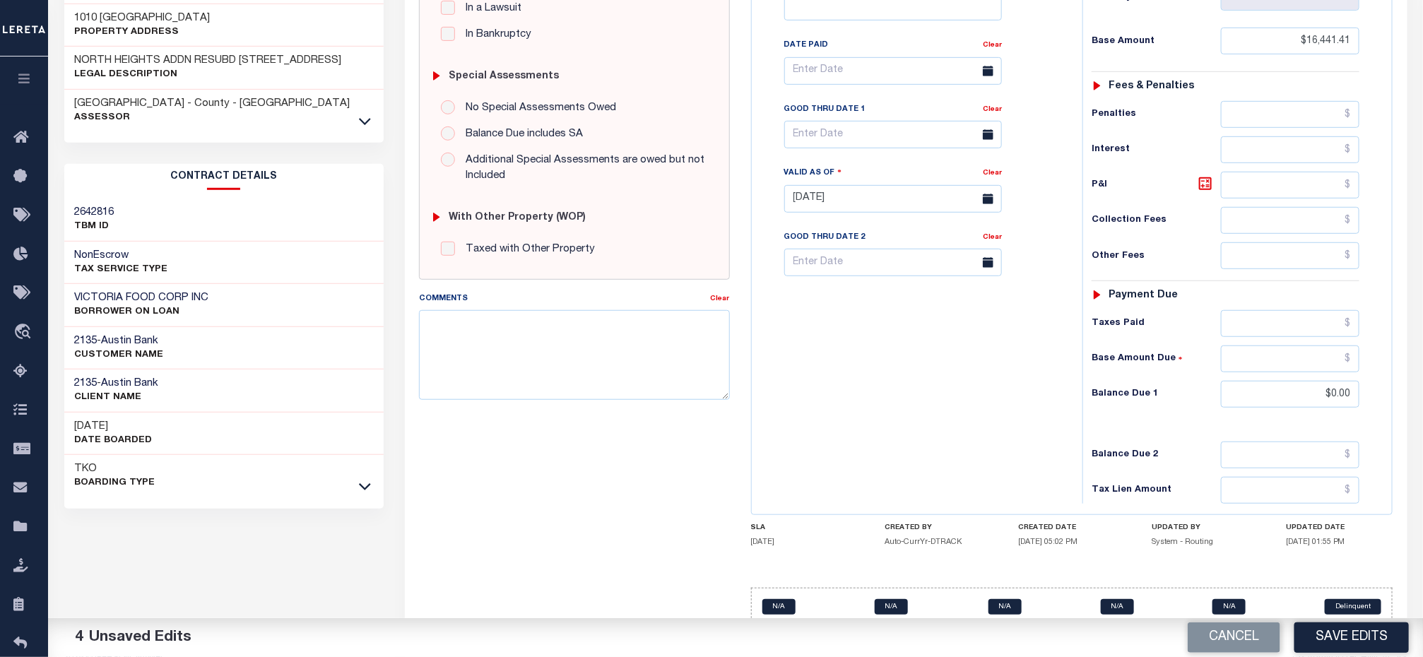
scroll to position [420, 0]
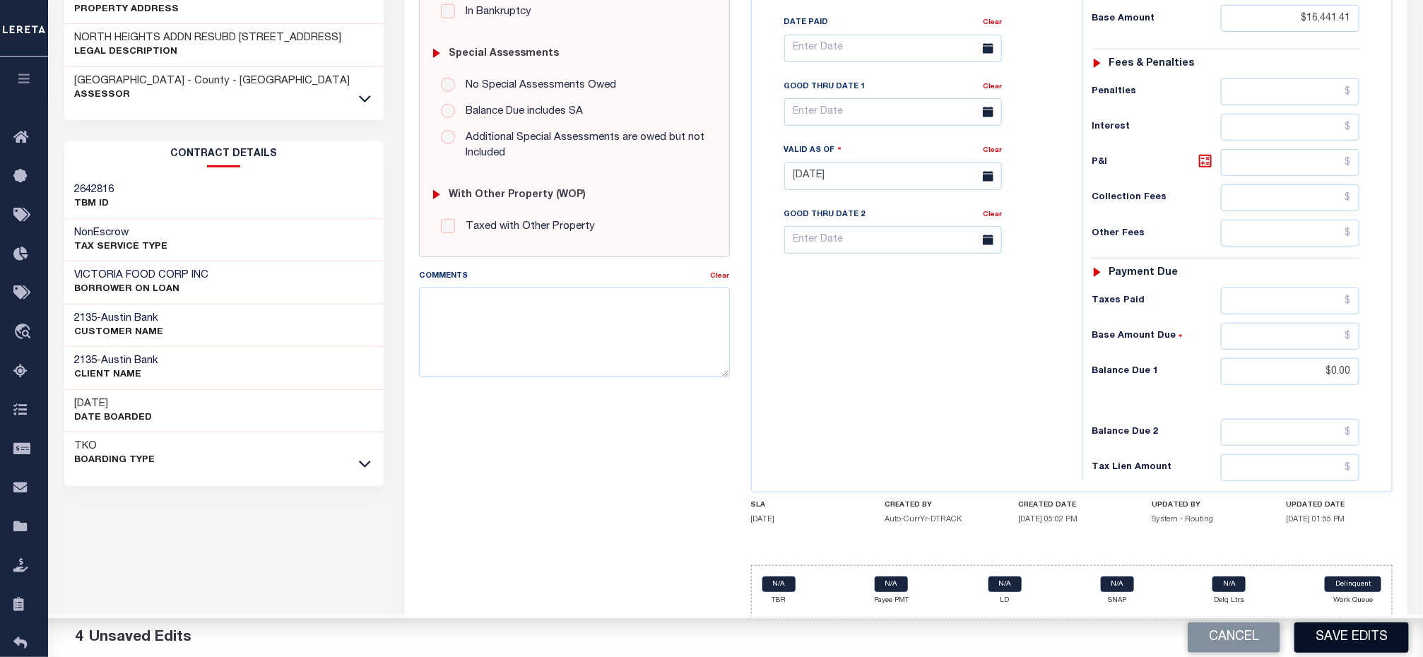
click at [1355, 630] on button "Save Edits" at bounding box center [1352, 638] width 114 height 30
checkbox input "false"
type input "$16,441.41"
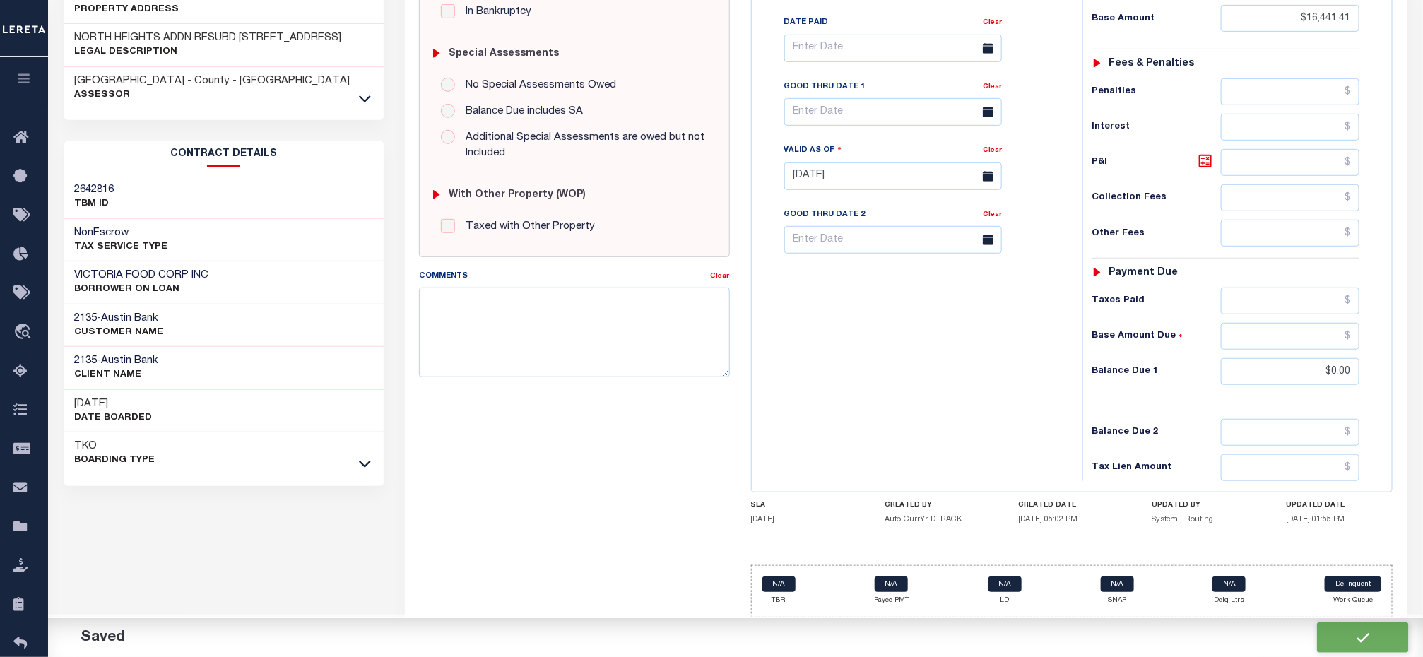
type input "$0"
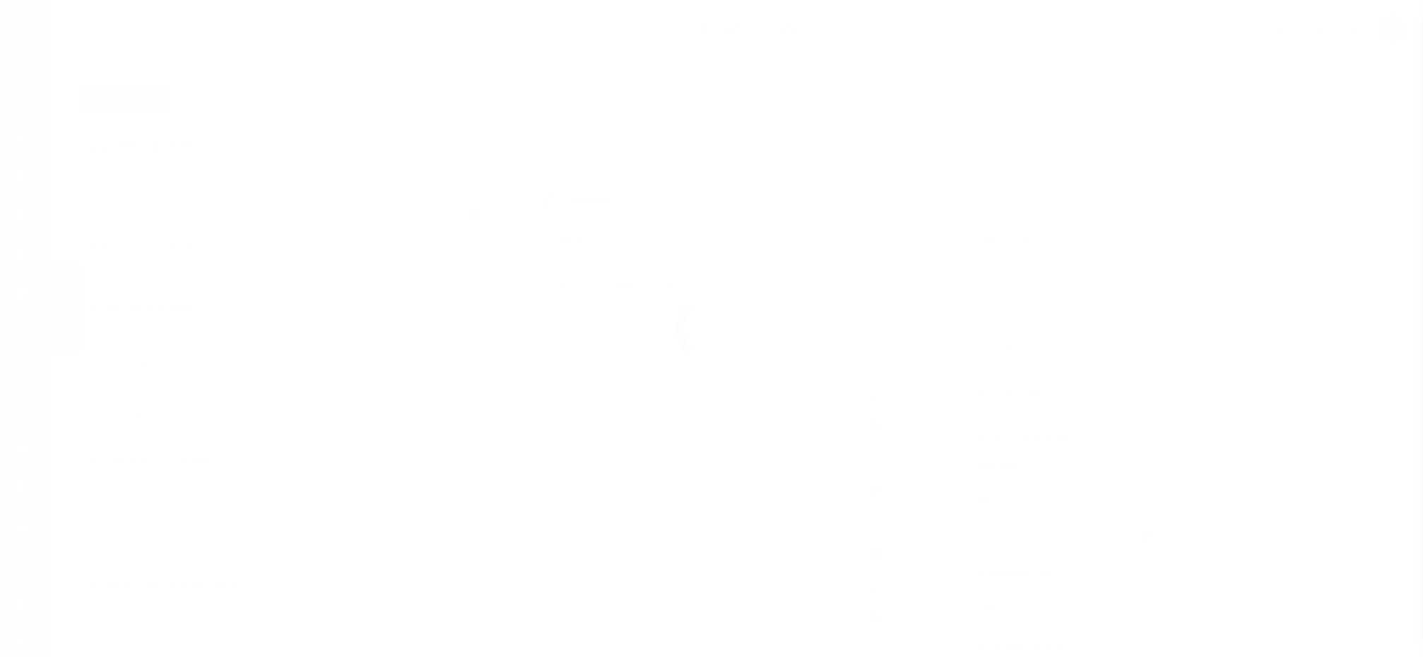
select select "PYD"
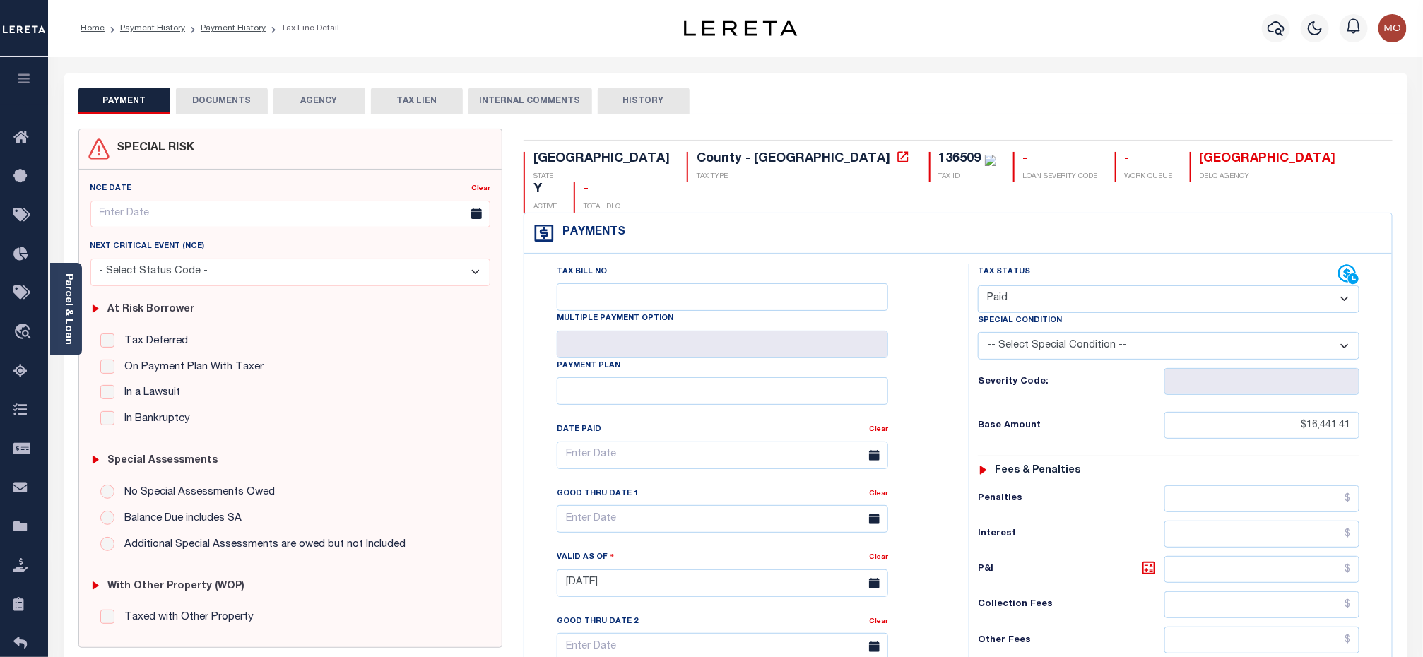
click at [225, 102] on button "DOCUMENTS" at bounding box center [222, 101] width 92 height 27
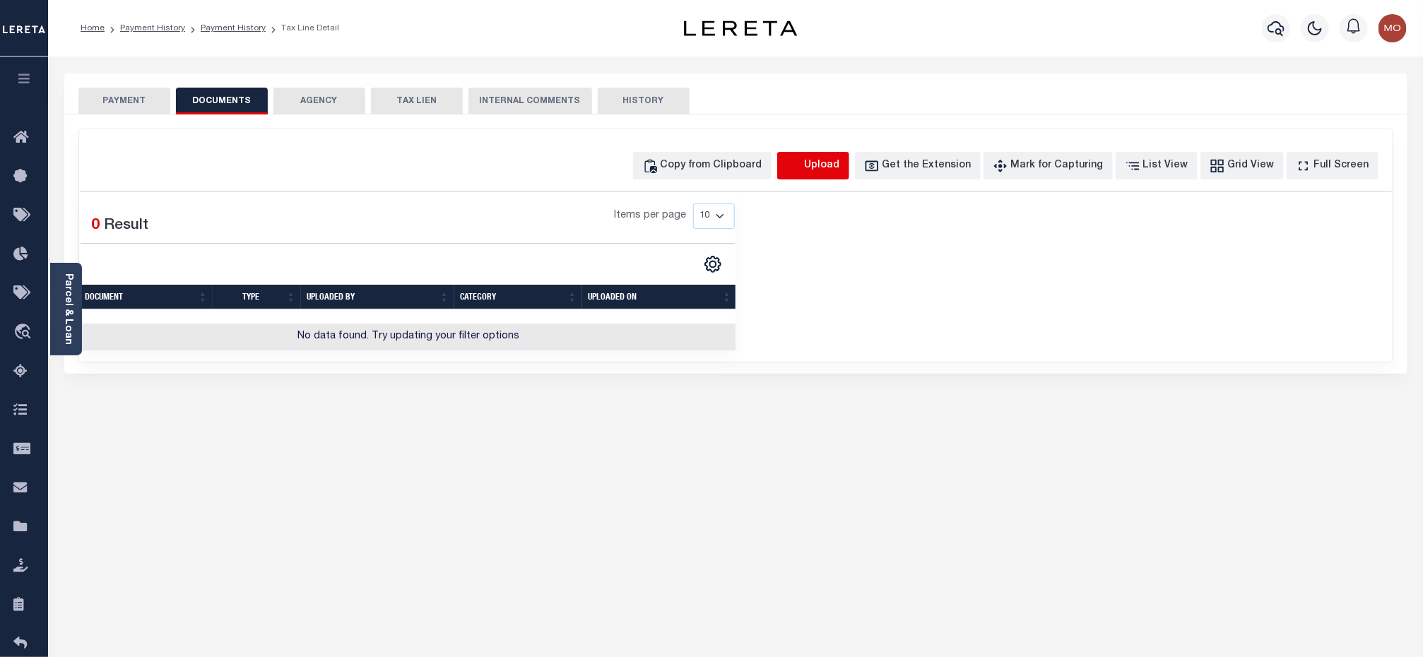
click at [802, 160] on icon "button" at bounding box center [794, 166] width 16 height 16
select select "POP"
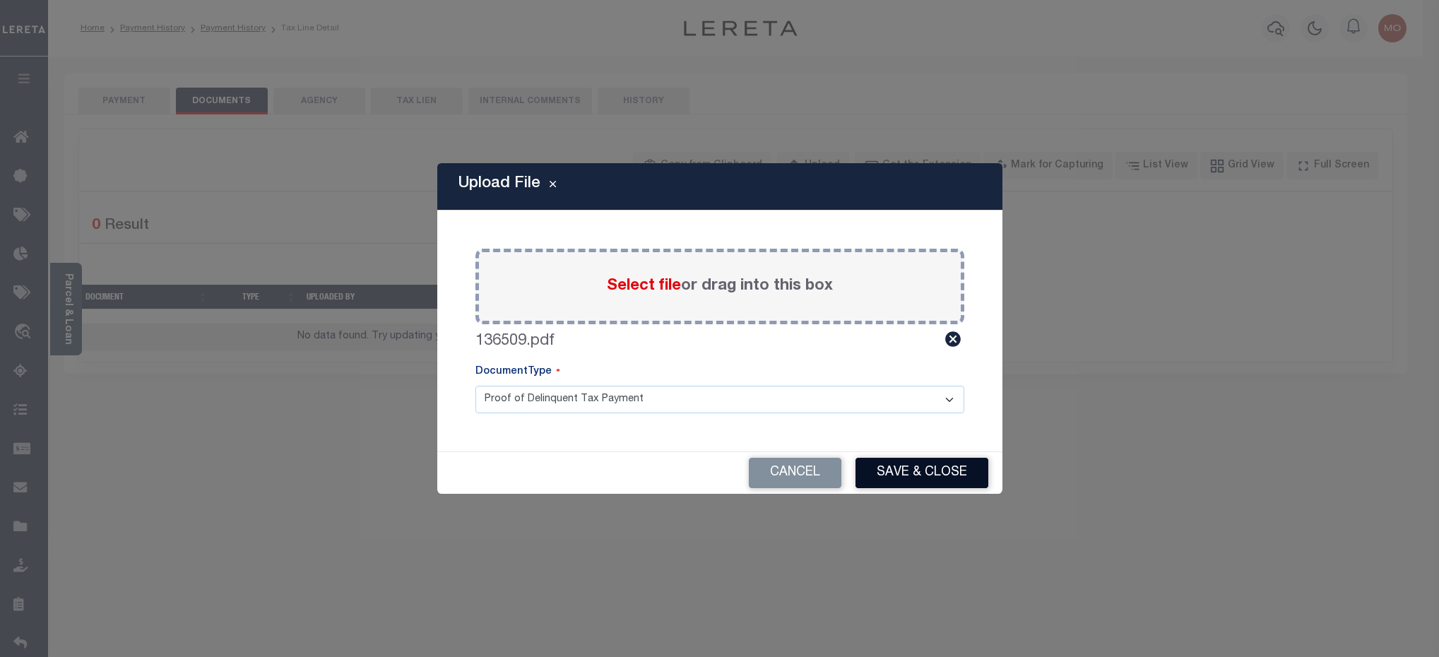
click at [914, 466] on button "Save & Close" at bounding box center [922, 473] width 133 height 30
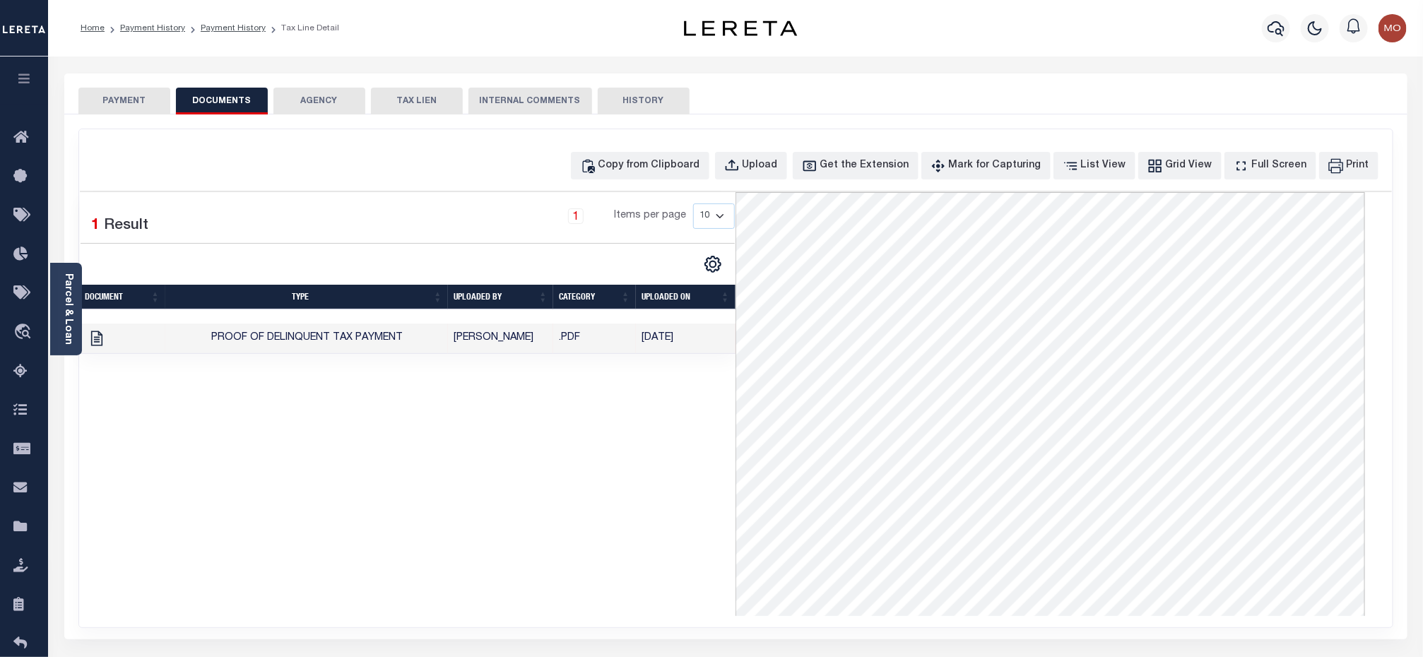
drag, startPoint x: 274, startPoint y: 396, endPoint x: 223, endPoint y: 267, distance: 139.2
click at [274, 395] on div "1 Selected 1 Result 1 Items per page 10 25 50 100" at bounding box center [408, 404] width 656 height 424
